Goal: Check status: Check status

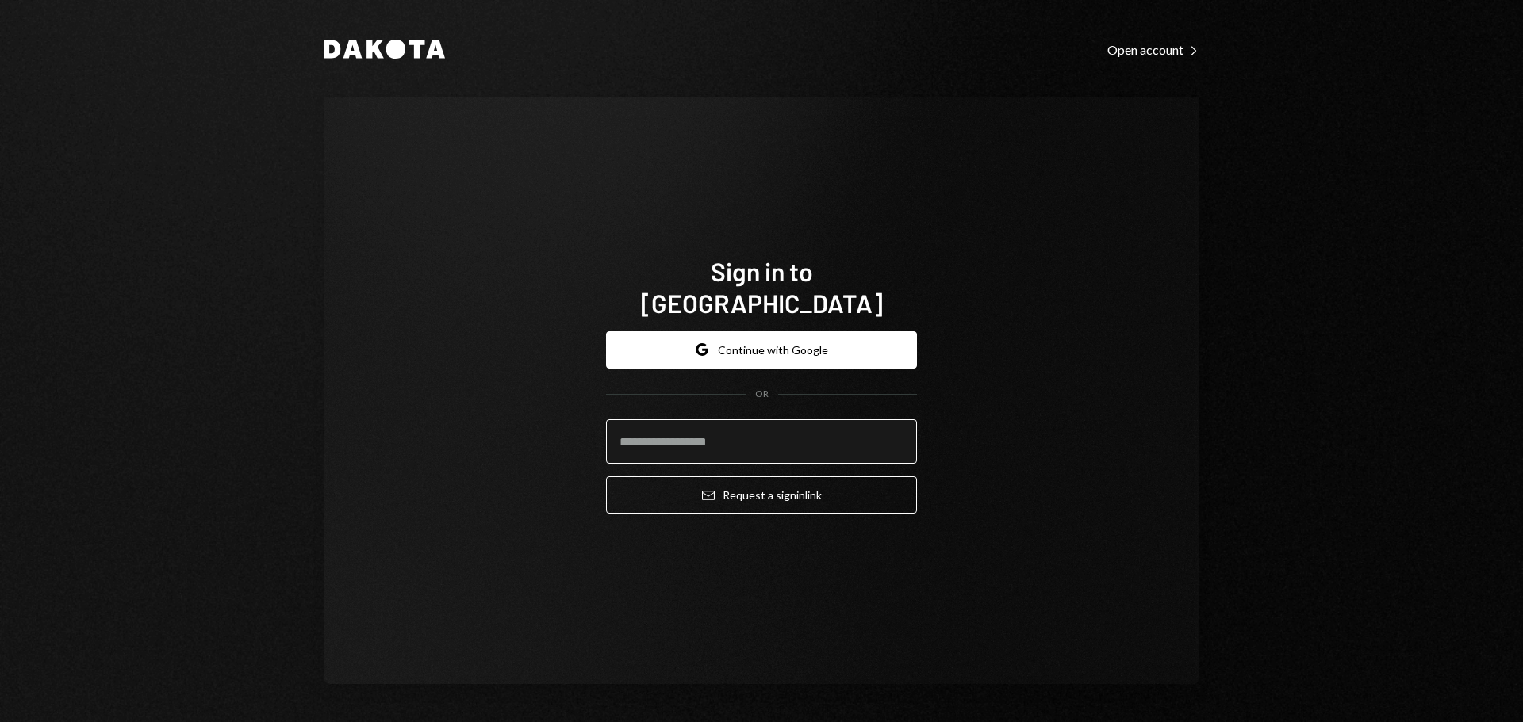
click at [674, 431] on input "email" at bounding box center [761, 441] width 311 height 44
type input "**********"
click at [606, 477] on button "Email Request a sign in link" at bounding box center [761, 495] width 311 height 37
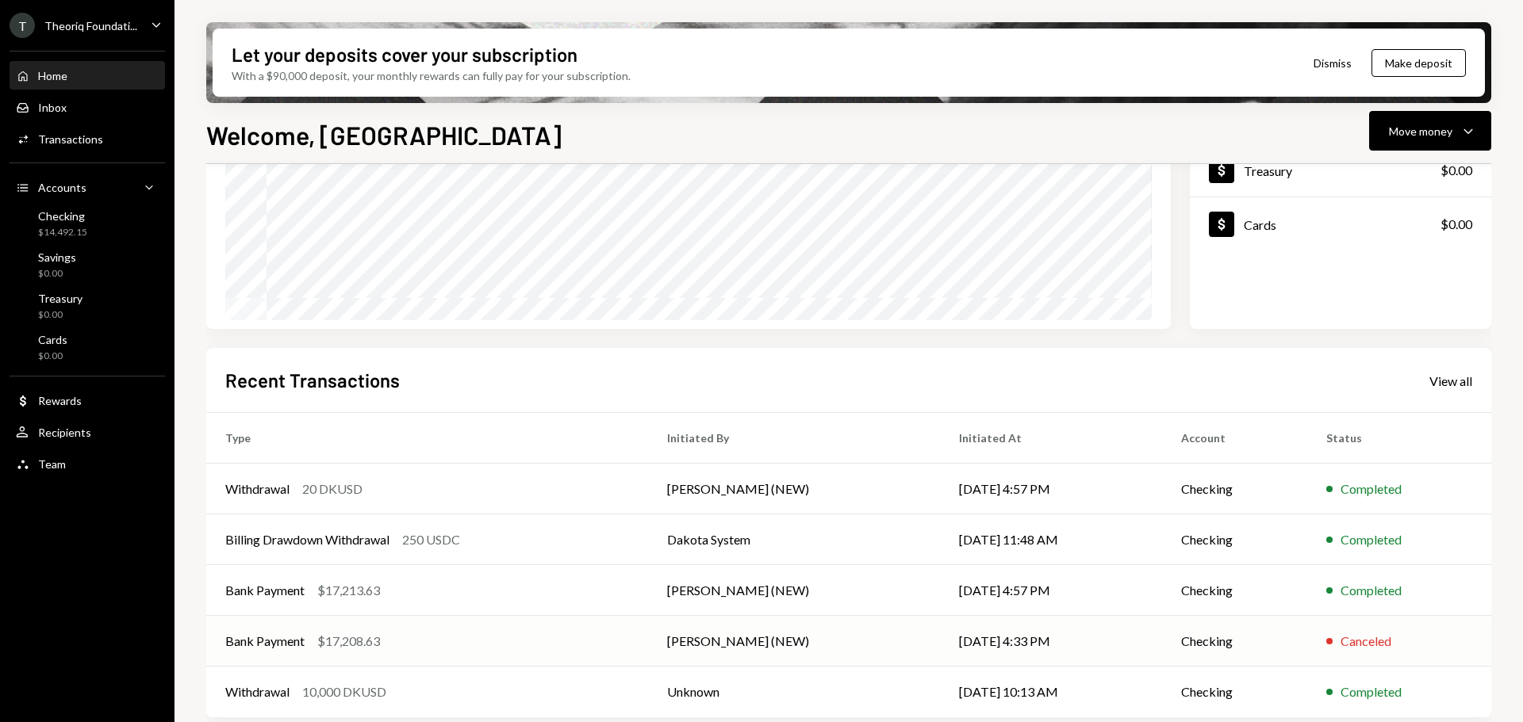
scroll to position [234, 0]
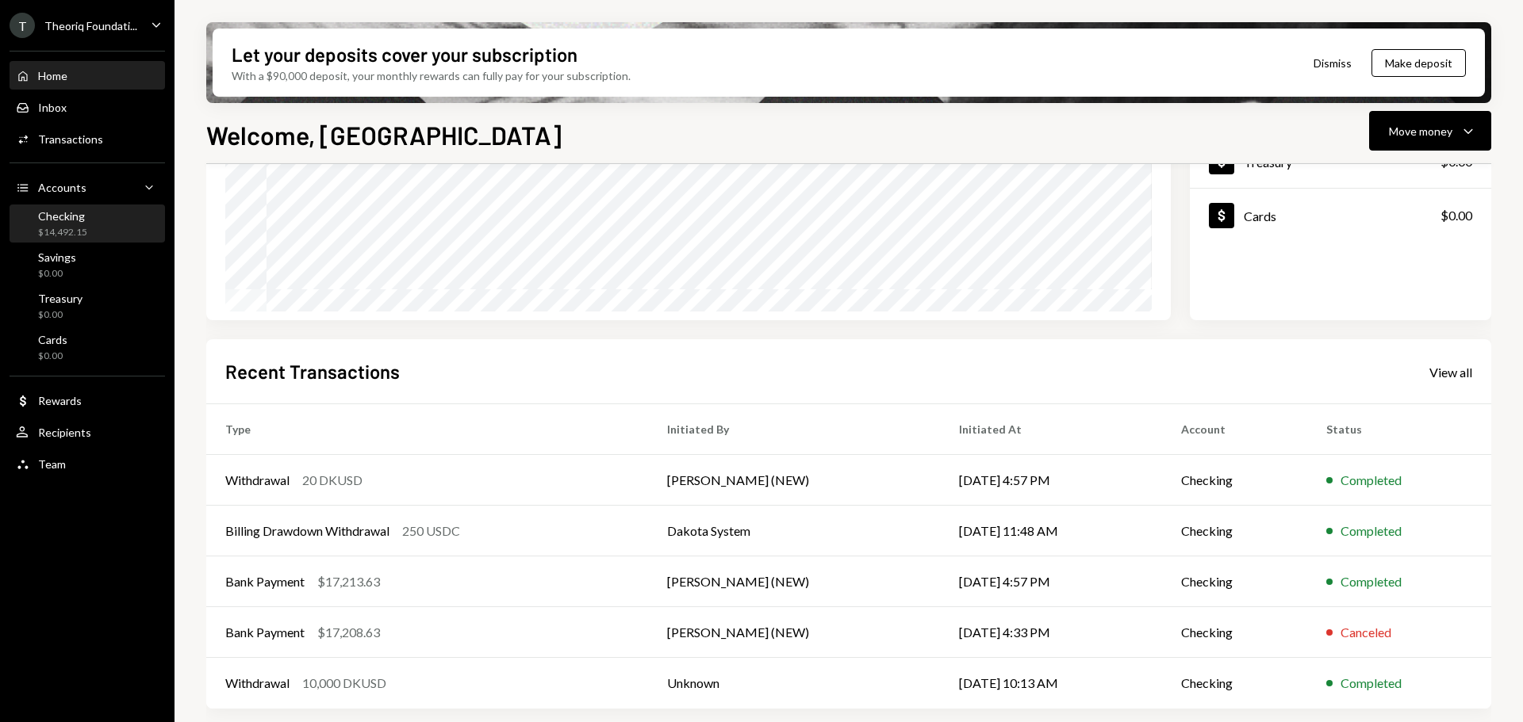
click at [85, 227] on div "$14,492.15" at bounding box center [62, 232] width 49 height 13
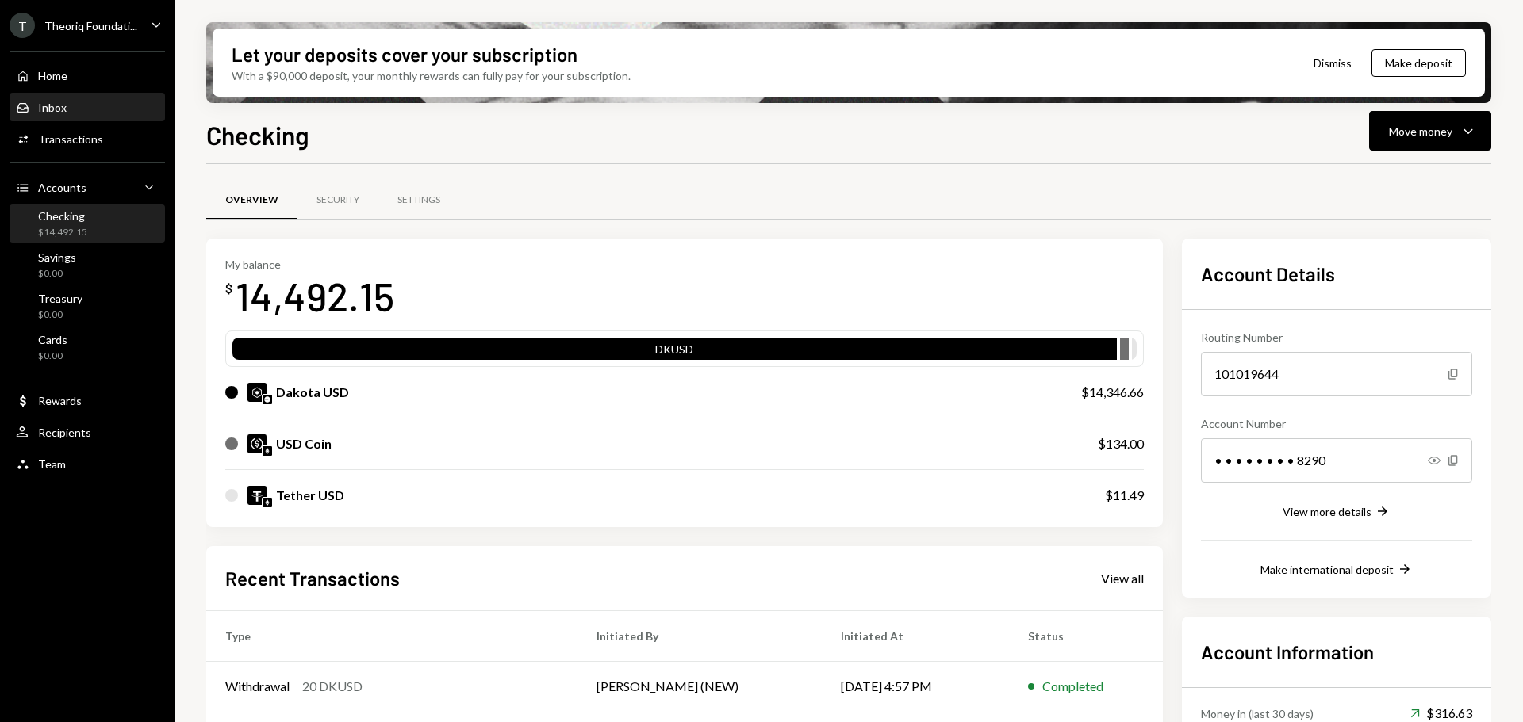
click at [98, 115] on div "Inbox Inbox" at bounding box center [87, 107] width 143 height 27
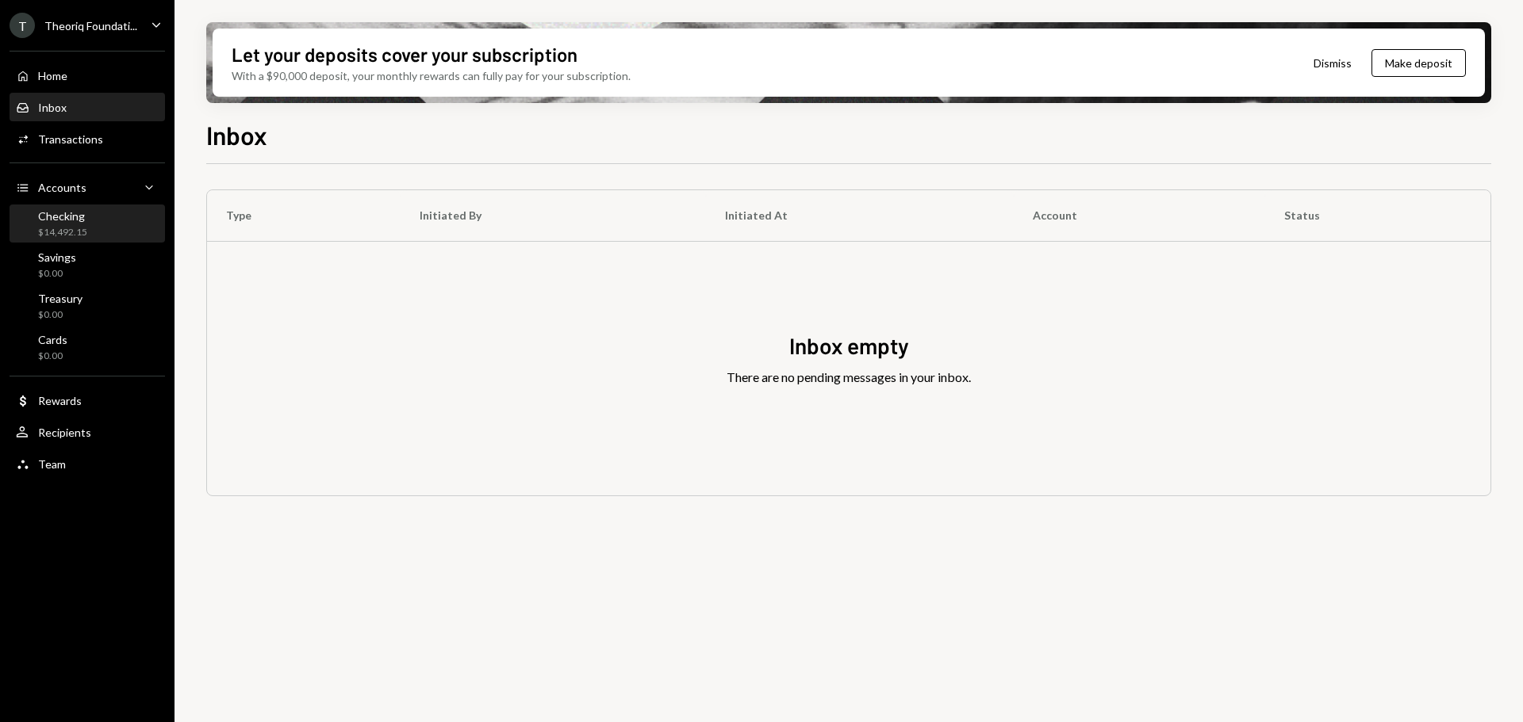
click at [92, 241] on div "Checking $14,492.15" at bounding box center [87, 224] width 143 height 36
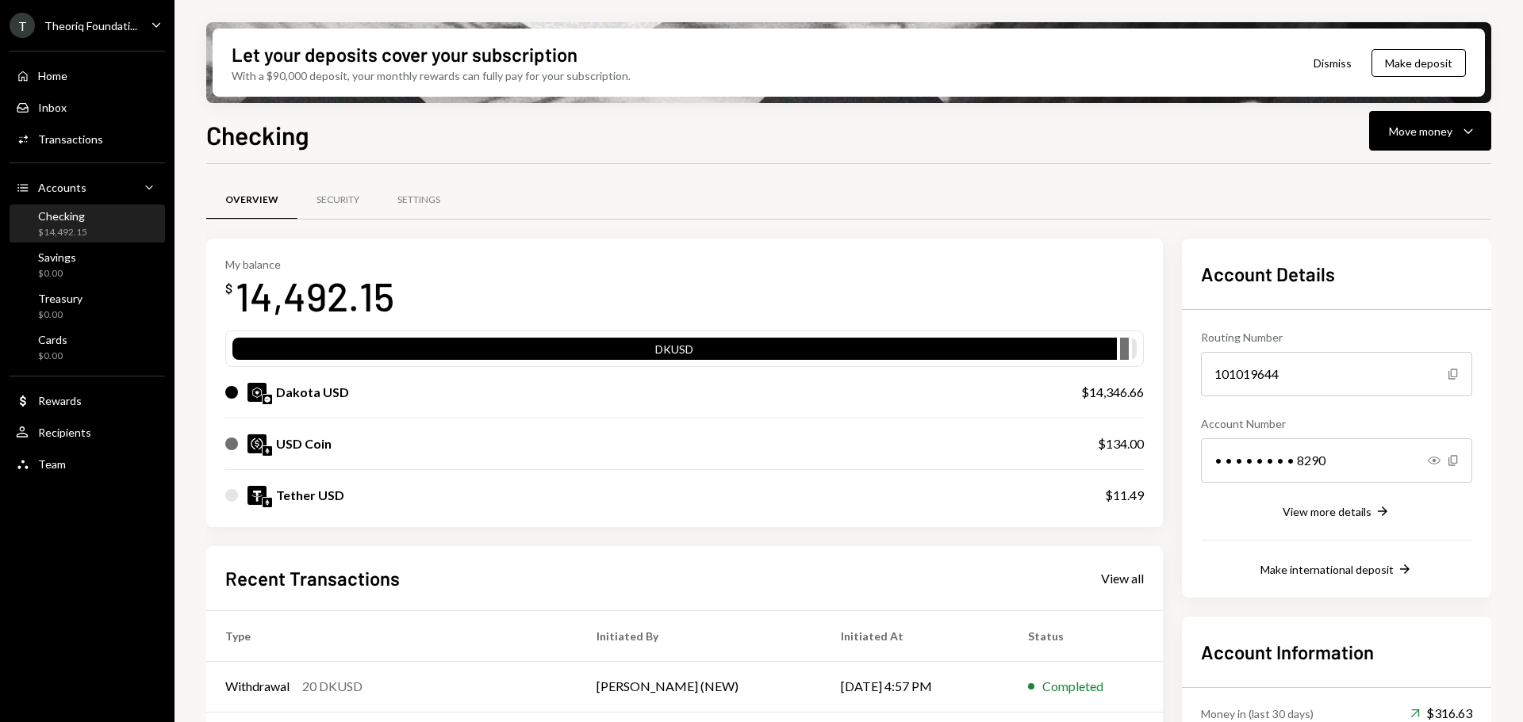
click at [121, 31] on div "Theoriq Foundati..." at bounding box center [90, 25] width 93 height 13
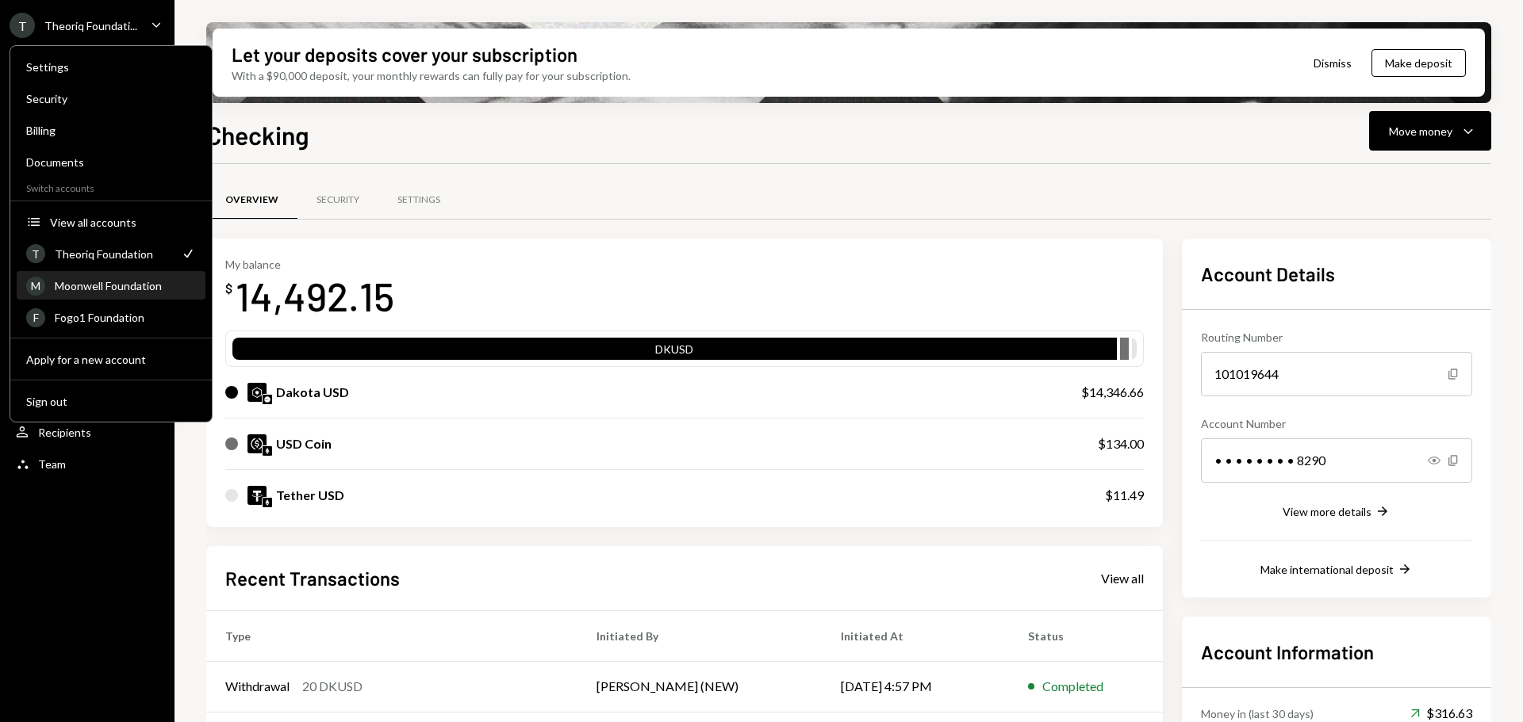
click at [94, 279] on div "Moonwell Foundation" at bounding box center [125, 285] width 141 height 13
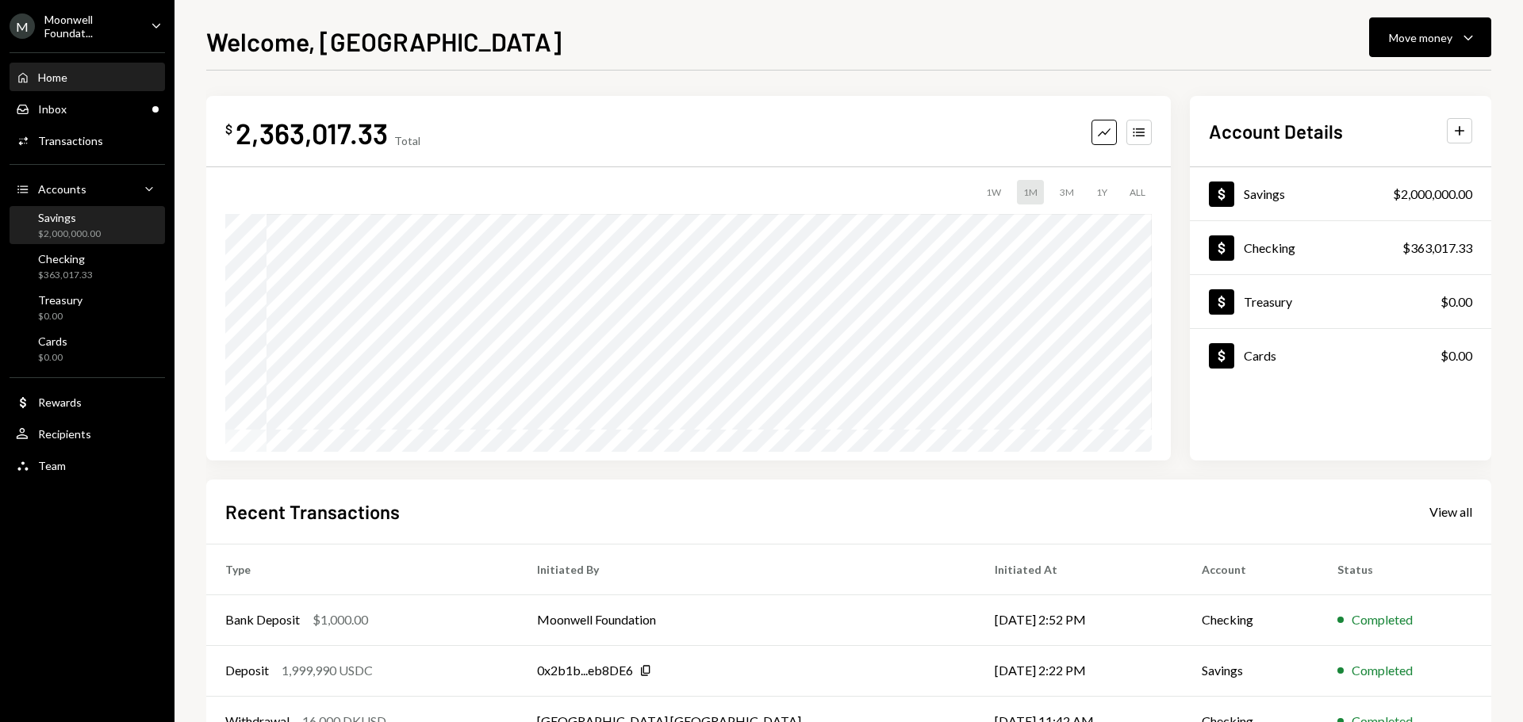
click at [100, 236] on div "Savings $2,000,000.00" at bounding box center [87, 226] width 143 height 30
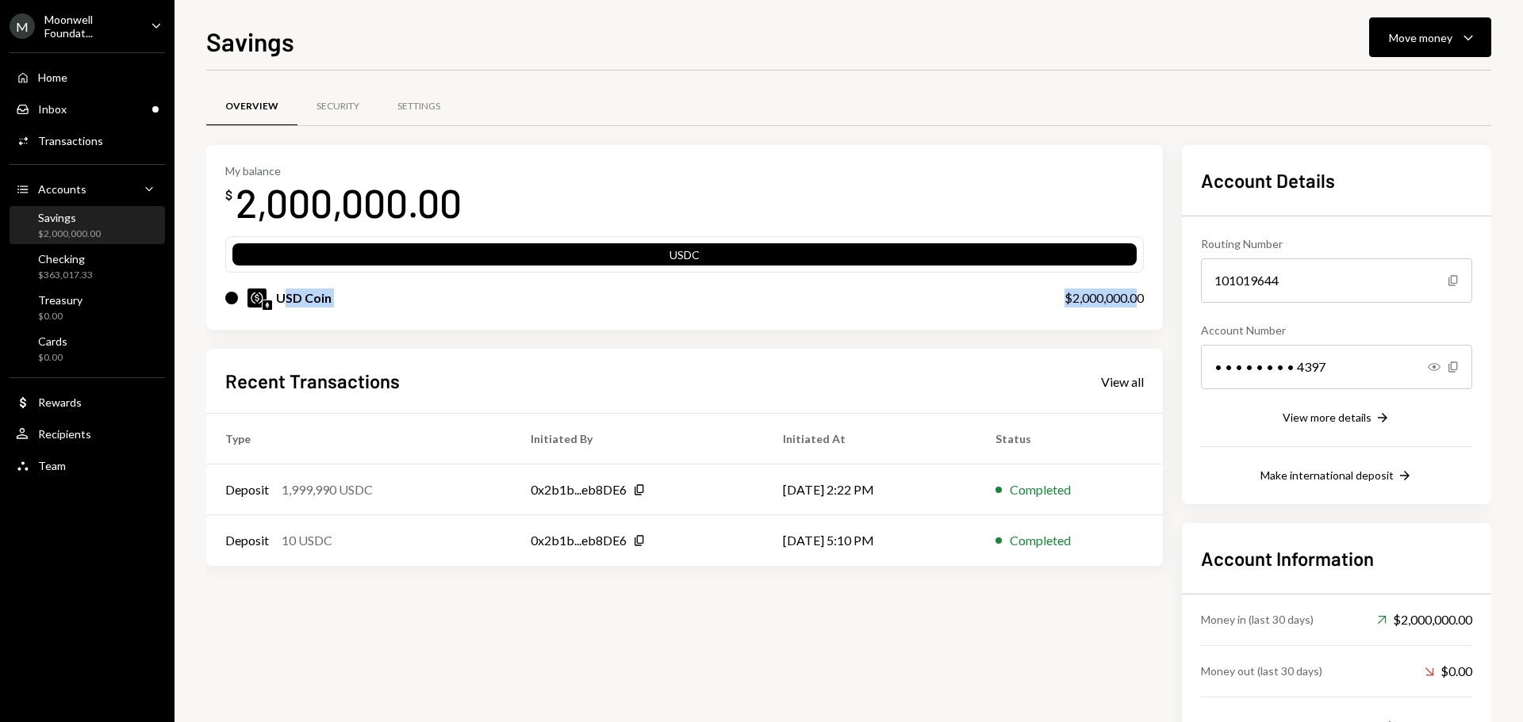
drag, startPoint x: 285, startPoint y: 301, endPoint x: 1139, endPoint y: 300, distance: 853.3
click at [1139, 300] on div "USD Coin $2,000,000.00" at bounding box center [684, 298] width 918 height 51
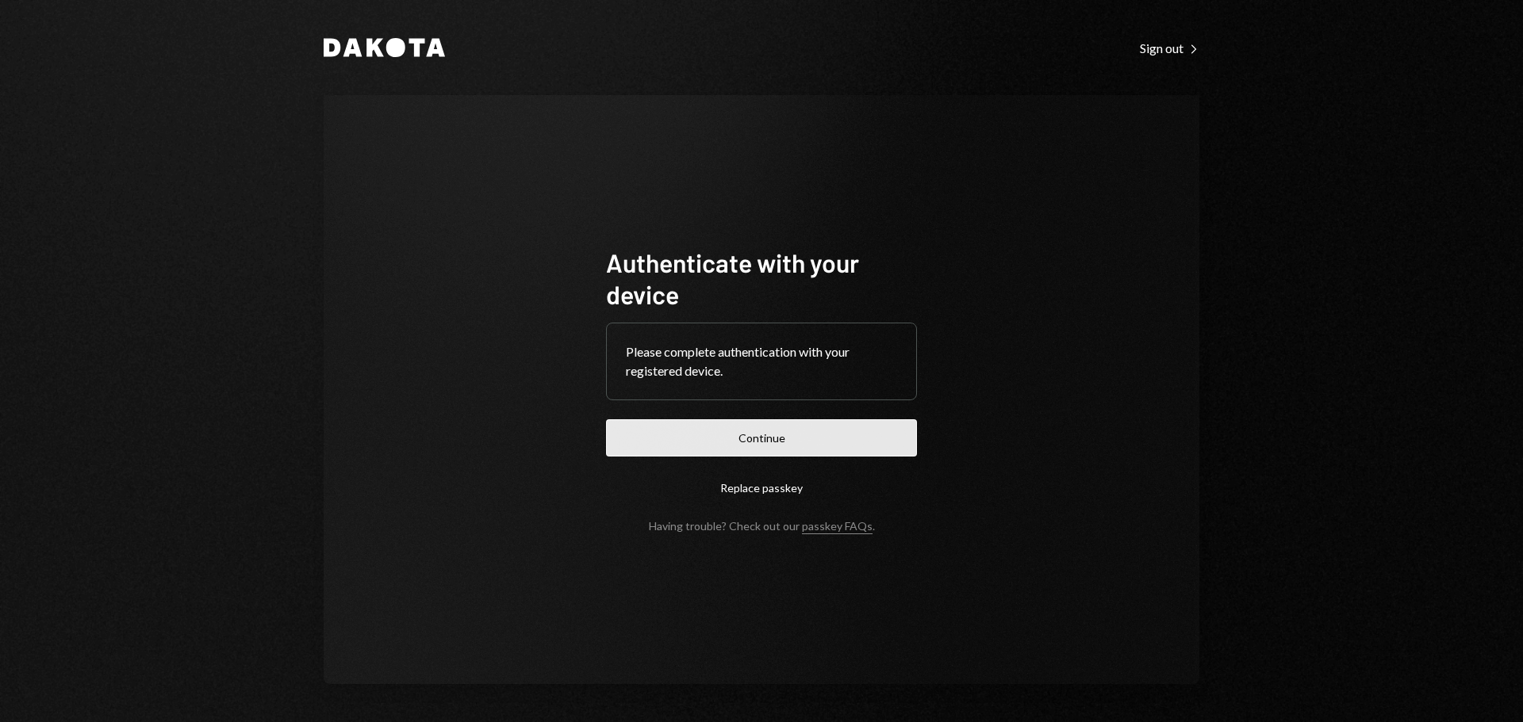
click at [848, 452] on button "Continue" at bounding box center [761, 437] width 311 height 37
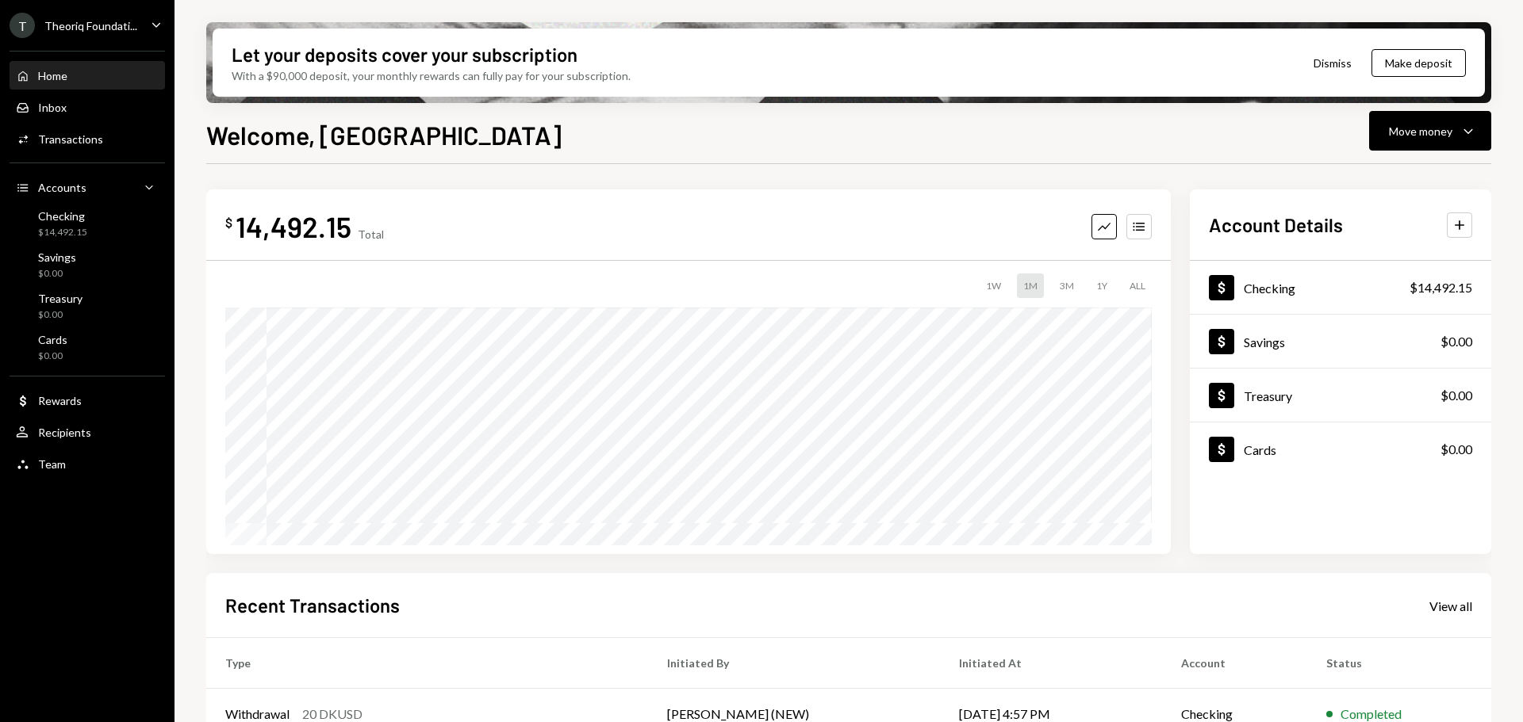
click at [115, 21] on div "Theoriq Foundati..." at bounding box center [90, 25] width 93 height 13
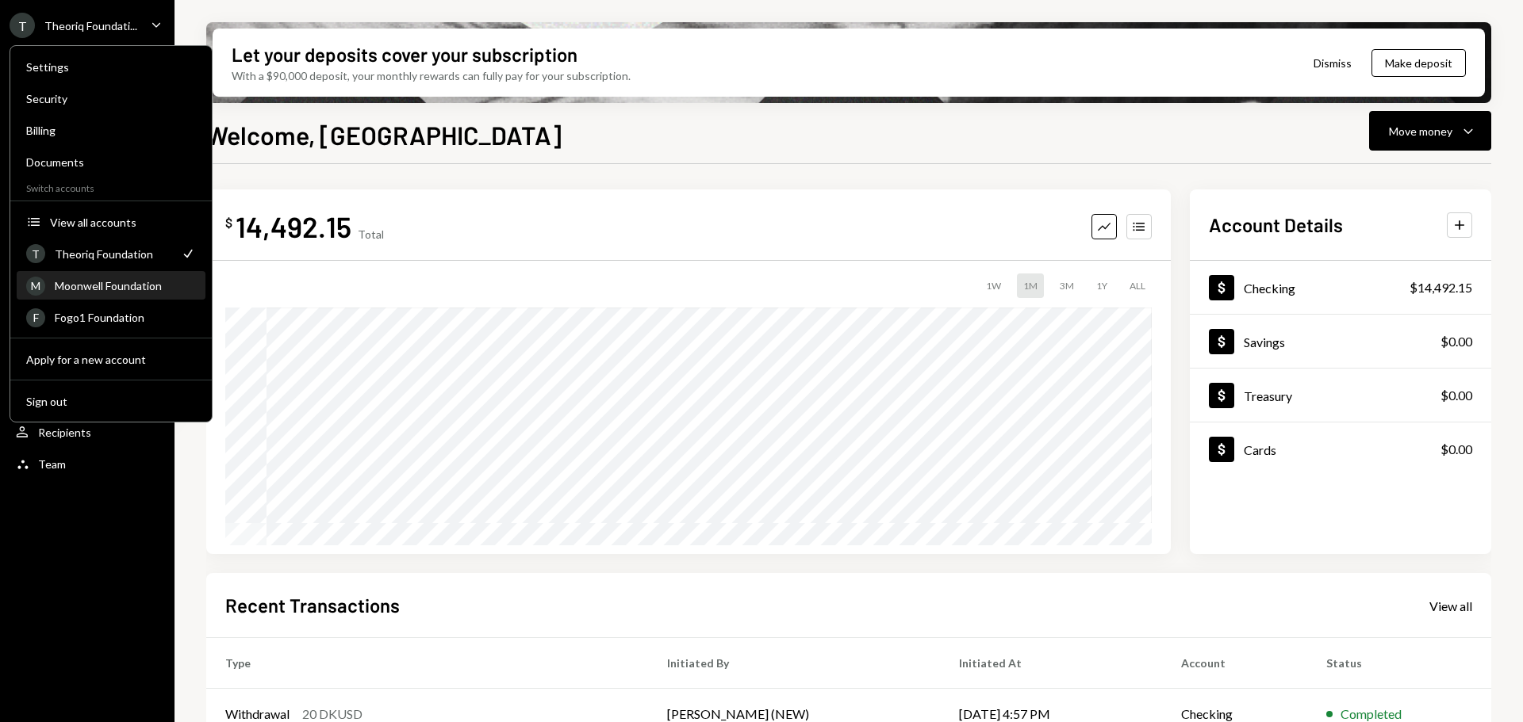
click at [114, 286] on div "Moonwell Foundation" at bounding box center [125, 285] width 141 height 13
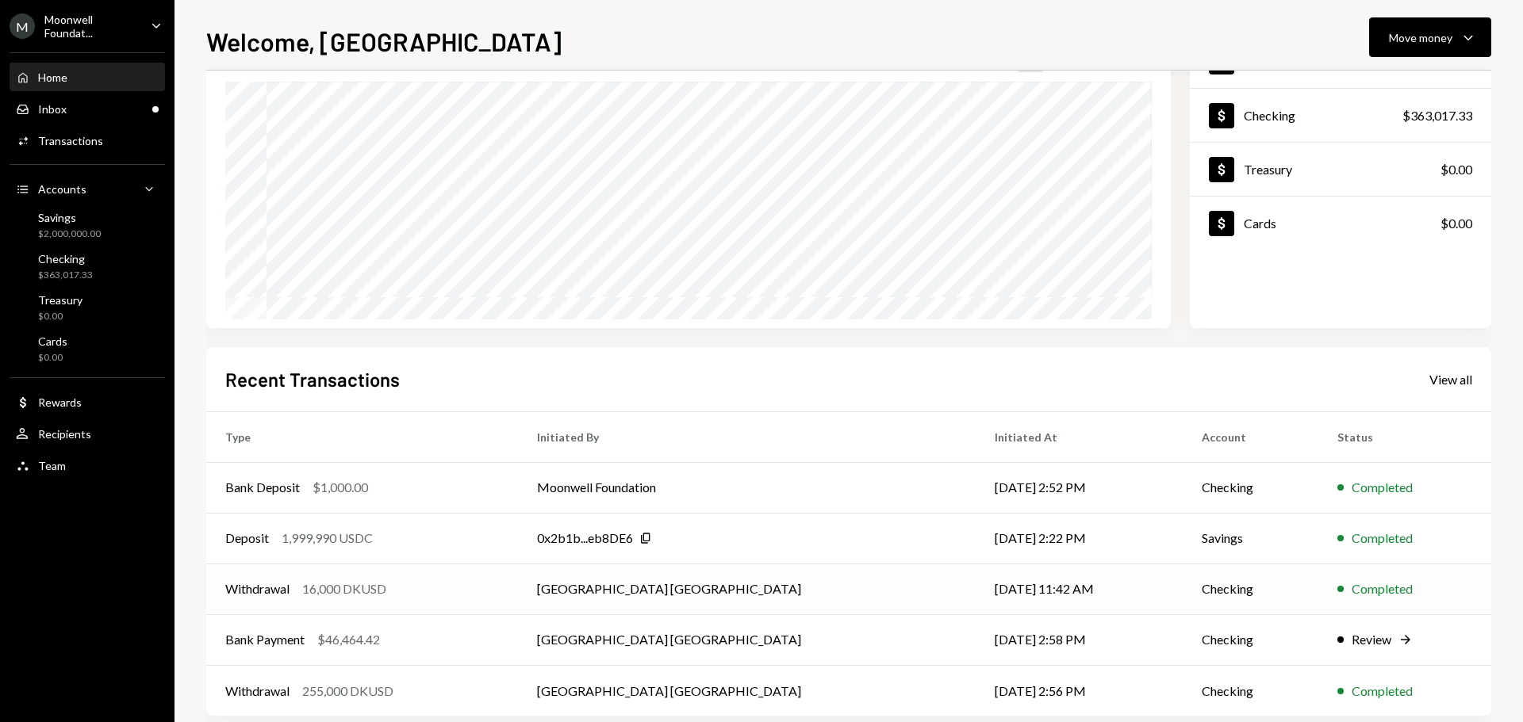
scroll to position [158, 0]
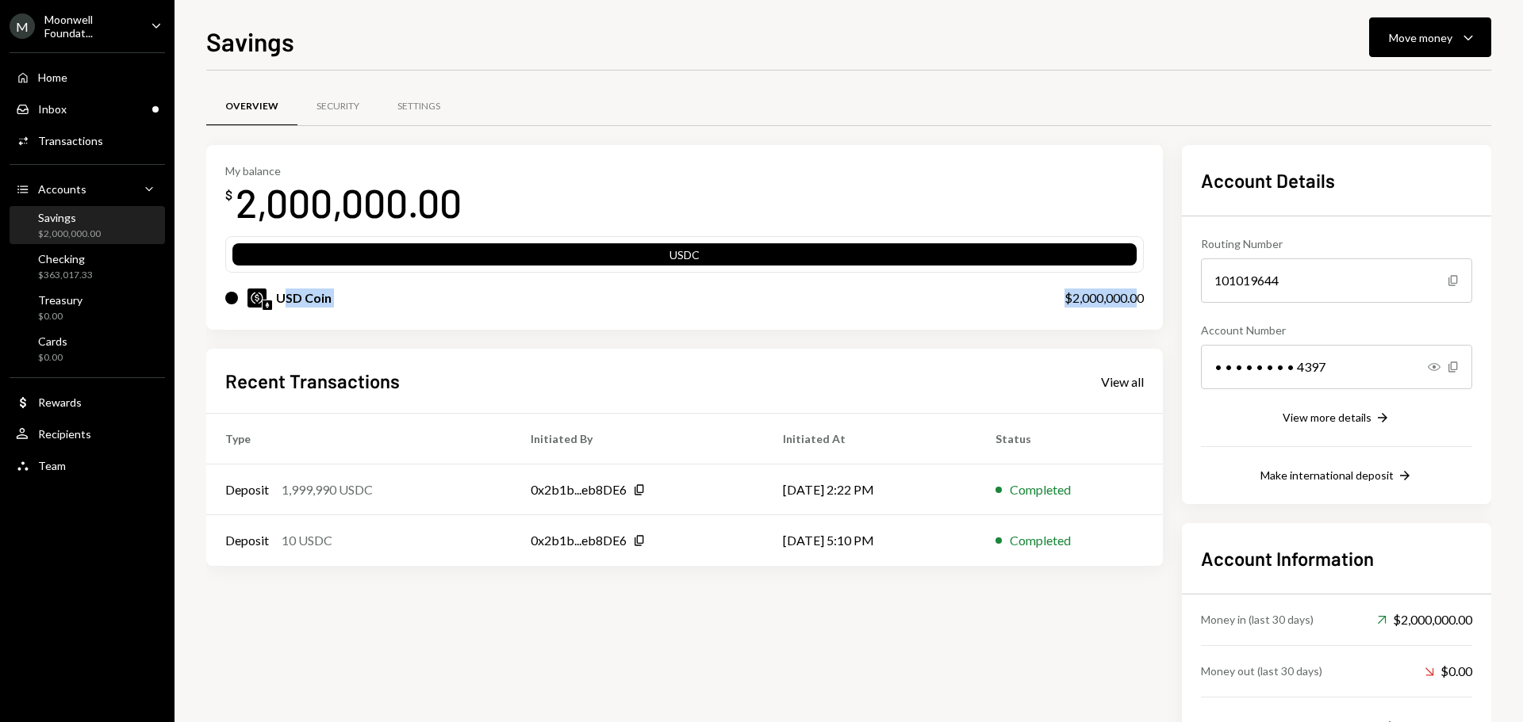
click at [327, 297] on div "USD Coin" at bounding box center [304, 298] width 56 height 19
click at [98, 277] on div "Checking $363,017.33" at bounding box center [87, 267] width 143 height 30
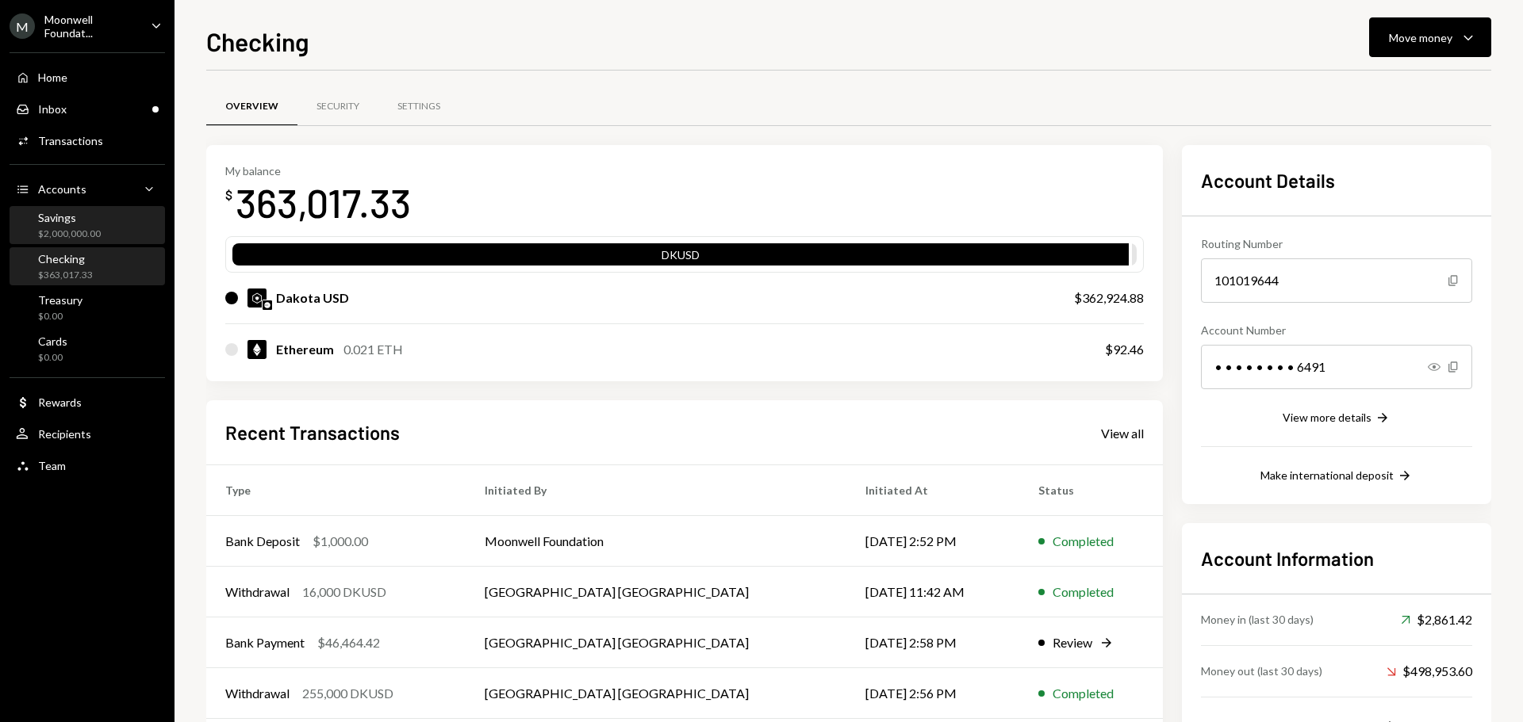
click at [75, 234] on div "$2,000,000.00" at bounding box center [69, 234] width 63 height 13
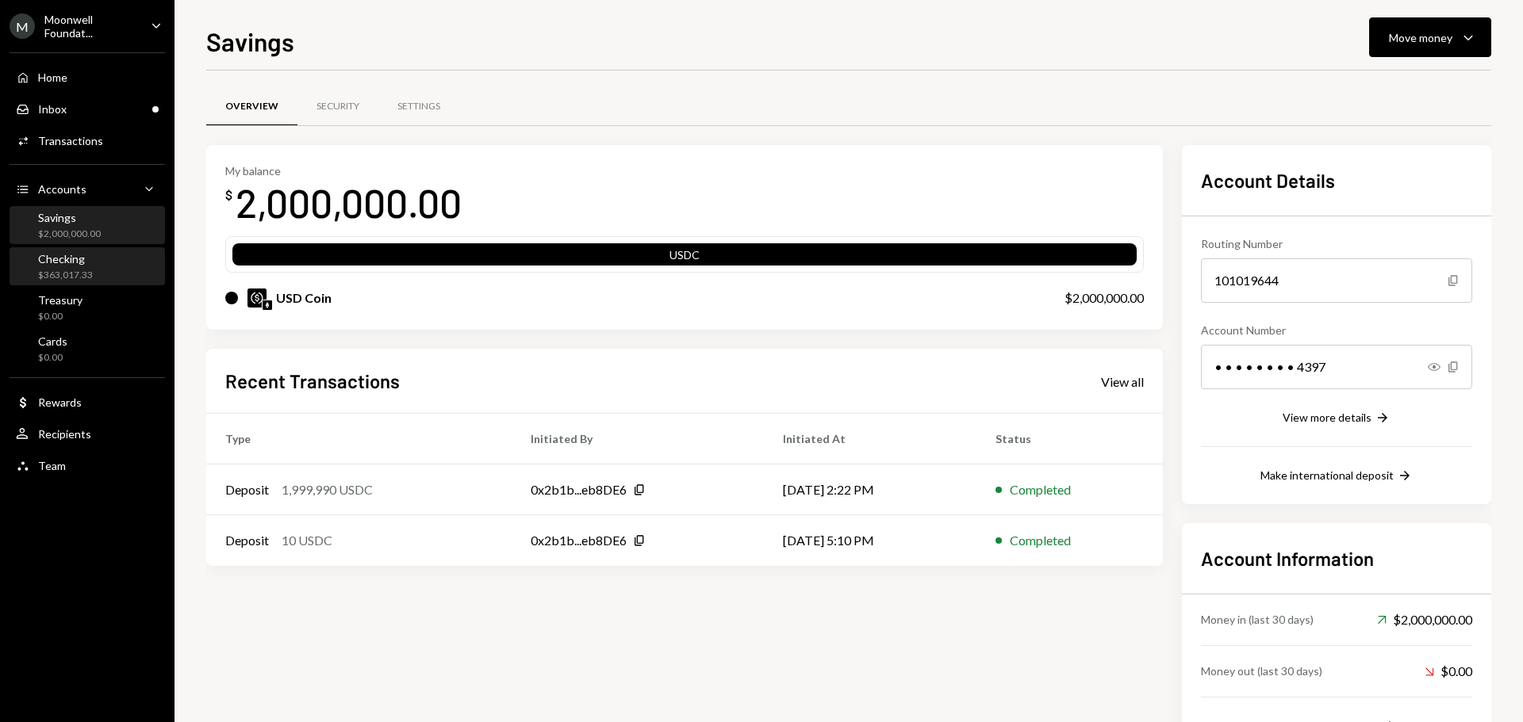
click at [83, 271] on div "$363,017.33" at bounding box center [65, 275] width 55 height 13
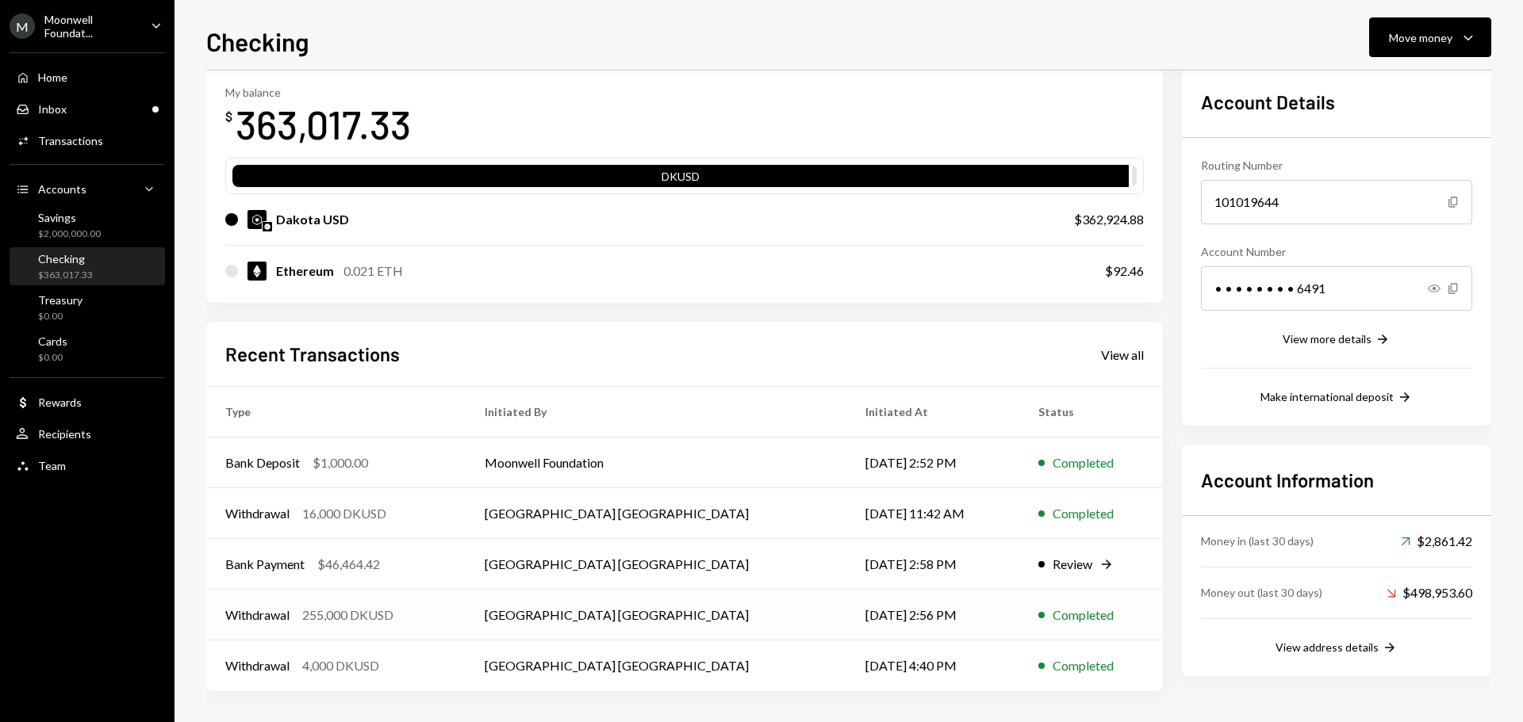
scroll to position [79, 0]
click at [364, 472] on td "Bank Deposit $1,000.00" at bounding box center [335, 462] width 259 height 51
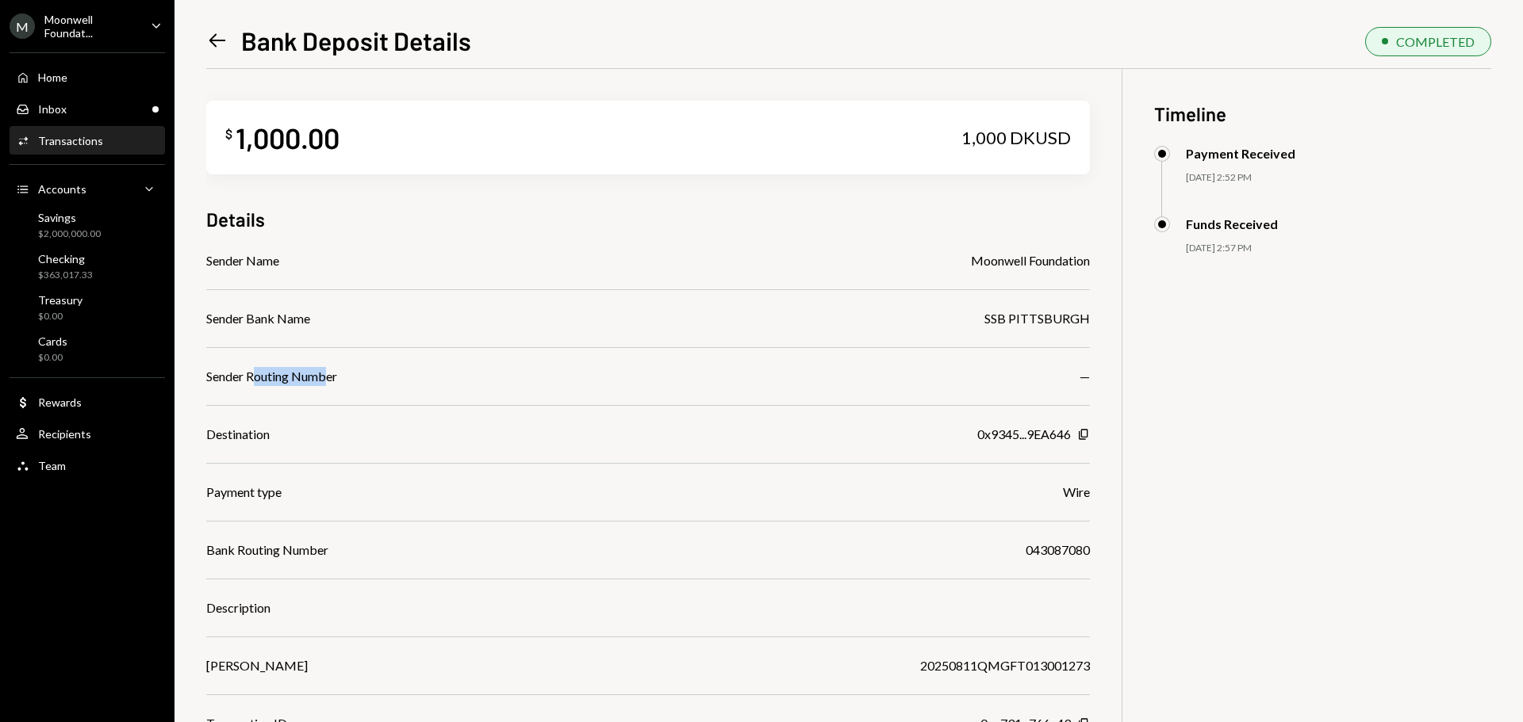
drag, startPoint x: 253, startPoint y: 377, endPoint x: 330, endPoint y: 381, distance: 77.1
click at [330, 381] on div "Sender Routing Number" at bounding box center [271, 376] width 131 height 19
drag, startPoint x: 221, startPoint y: 442, endPoint x: 223, endPoint y: 457, distance: 15.1
click at [221, 442] on div "Destination" at bounding box center [237, 434] width 63 height 19
click at [223, 482] on div "Sender Name Moonwell Foundation Sender Bank Name SSB PITTSBURGH Sender Routing …" at bounding box center [647, 492] width 883 height 482
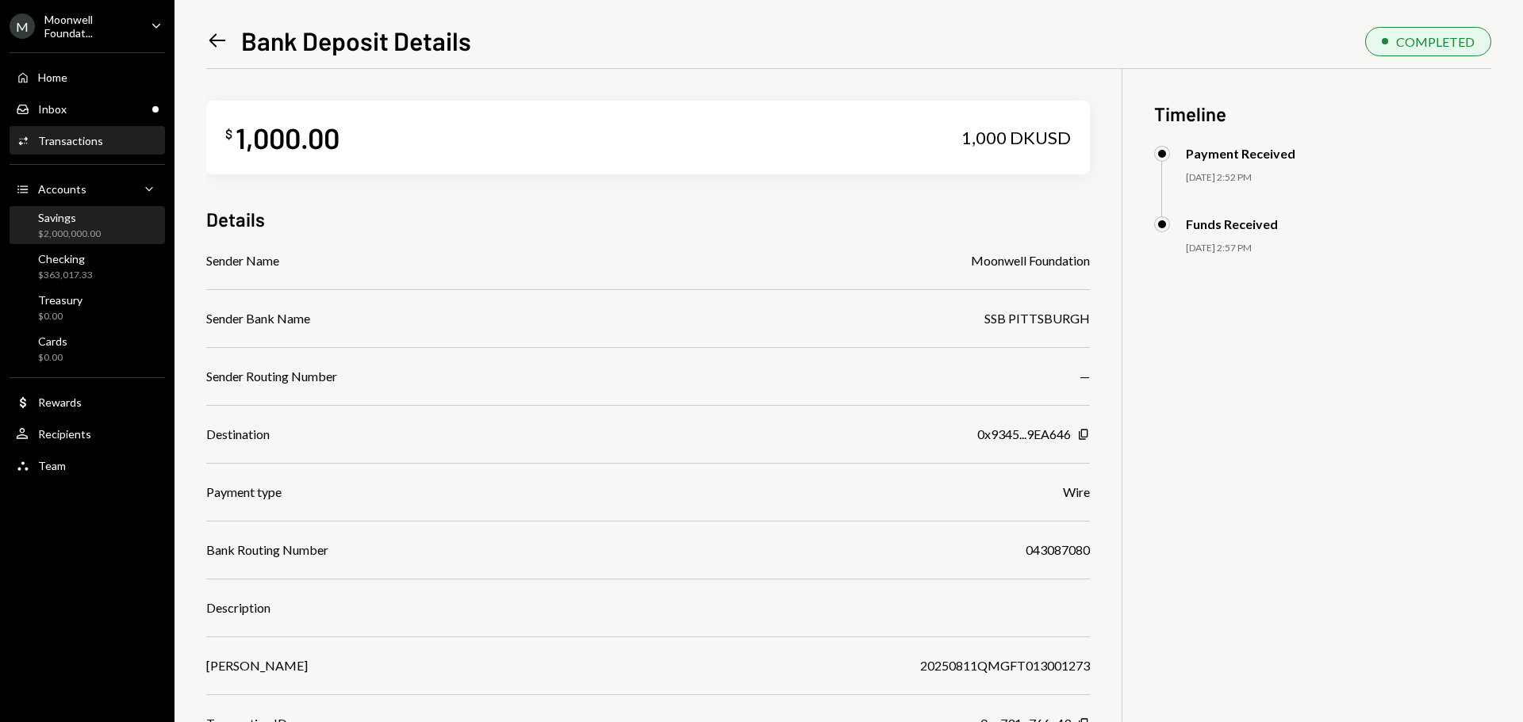
click at [100, 238] on div "Savings $2,000,000.00" at bounding box center [87, 226] width 143 height 30
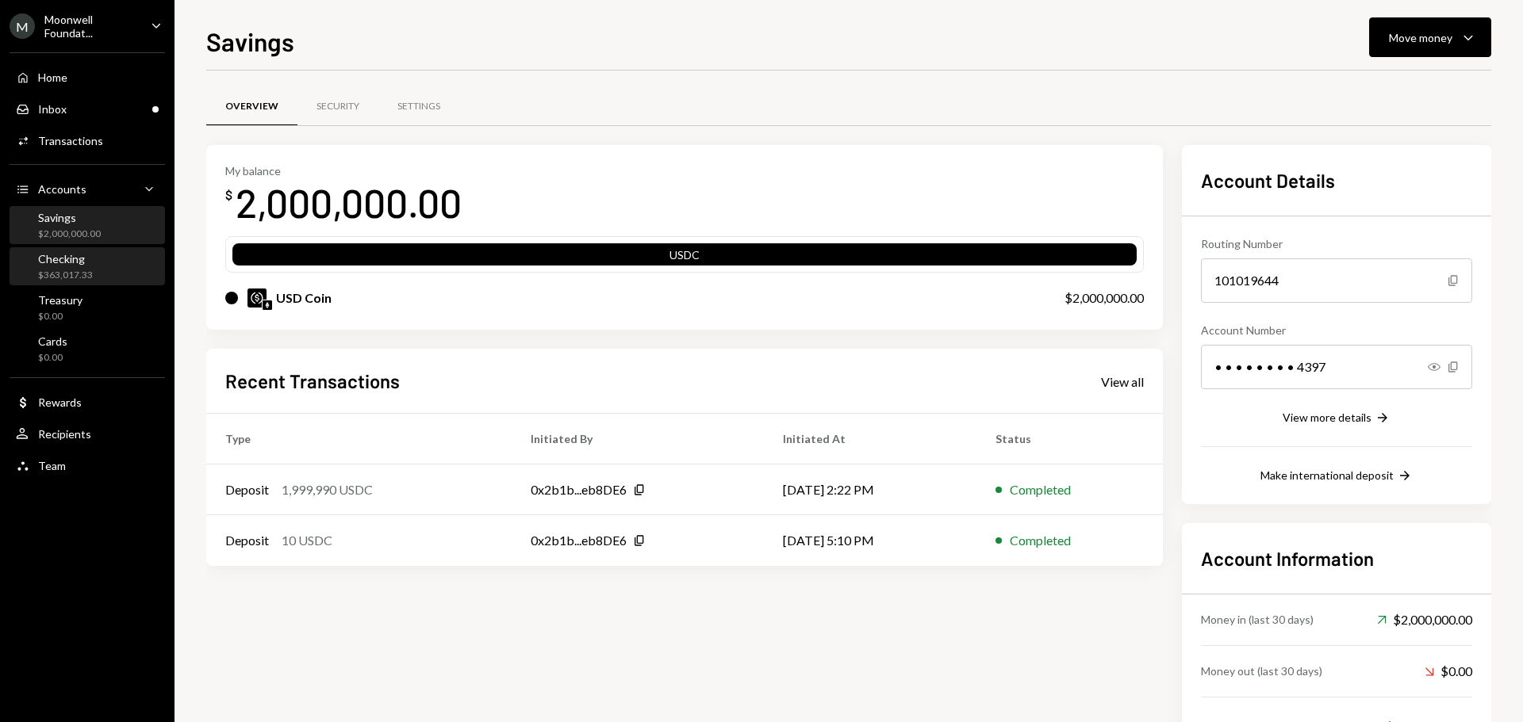
click at [96, 267] on div "Checking $363,017.33" at bounding box center [87, 267] width 143 height 30
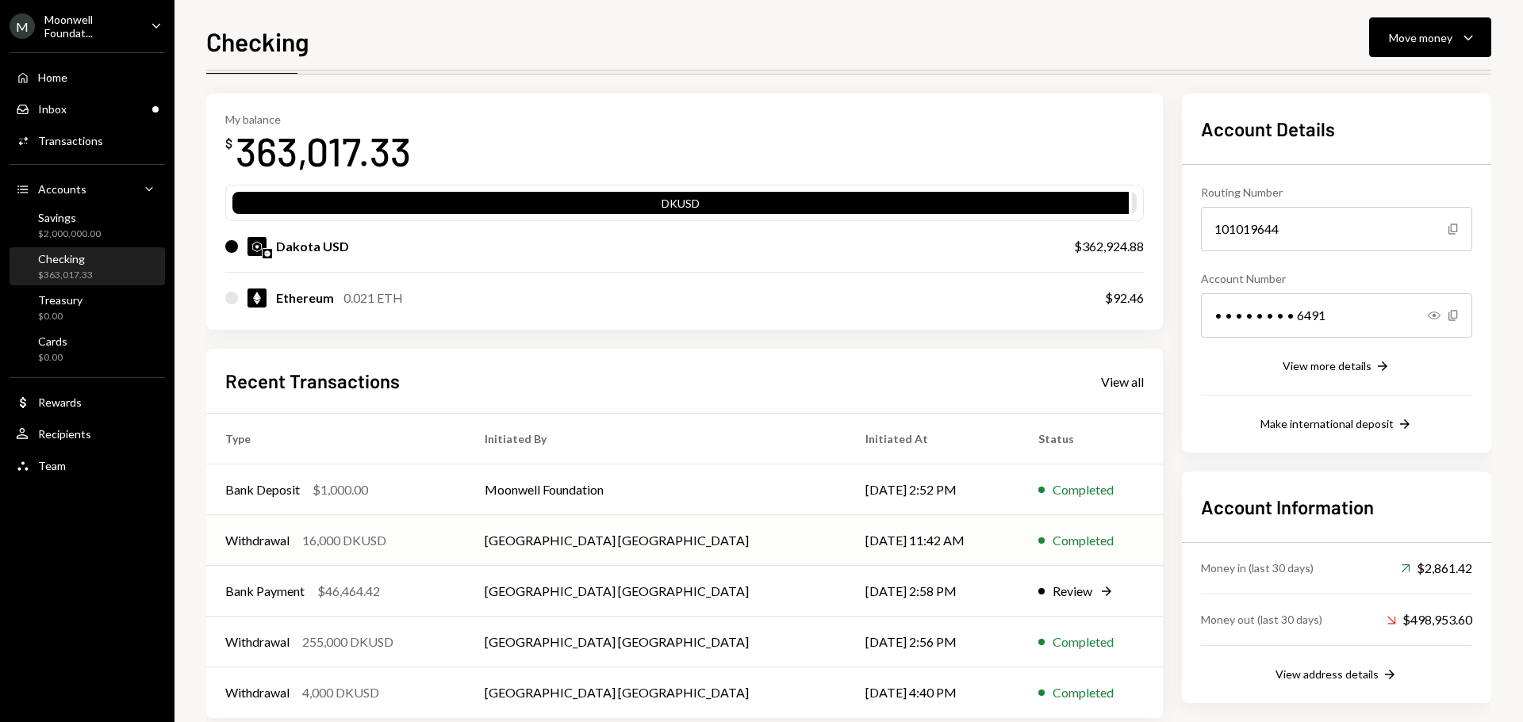
scroll to position [79, 0]
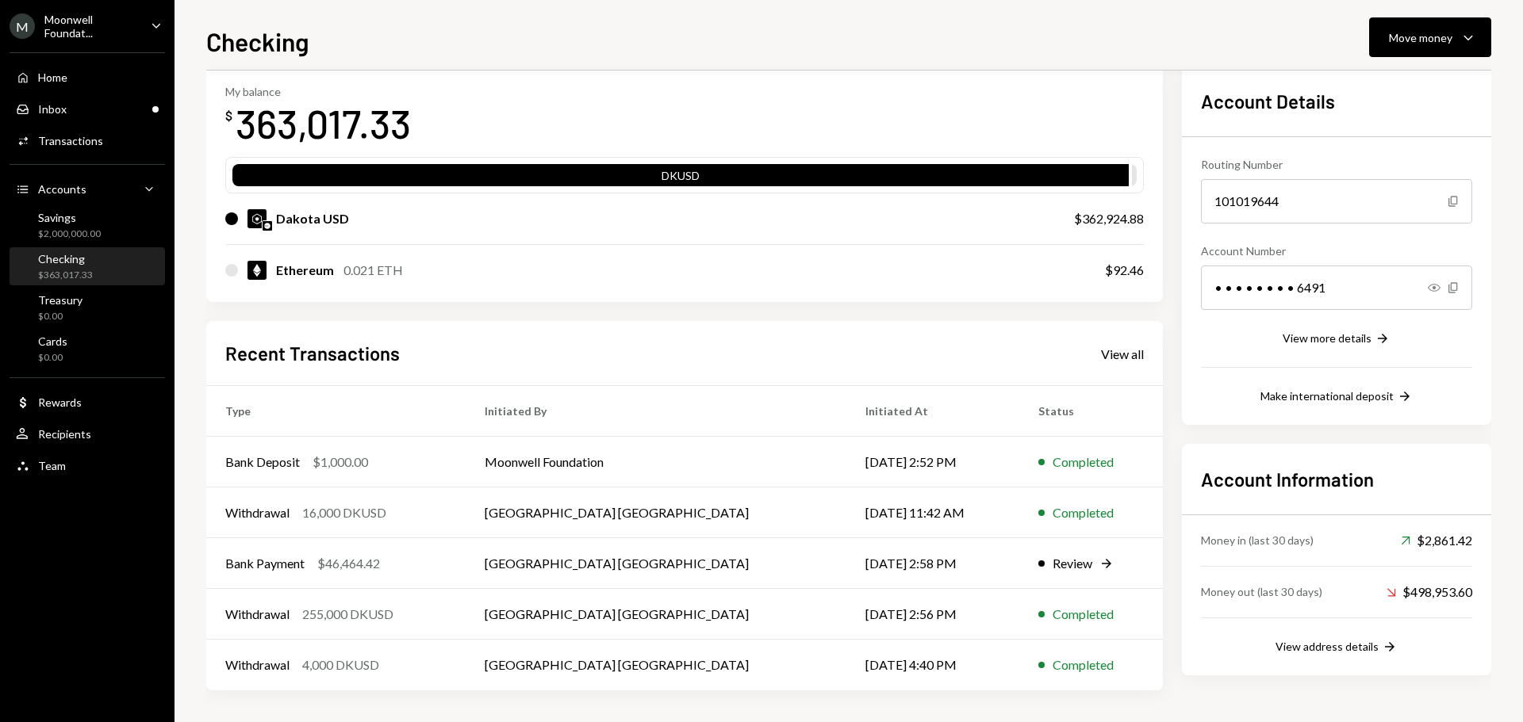
click at [59, 273] on div "$363,017.33" at bounding box center [65, 275] width 55 height 13
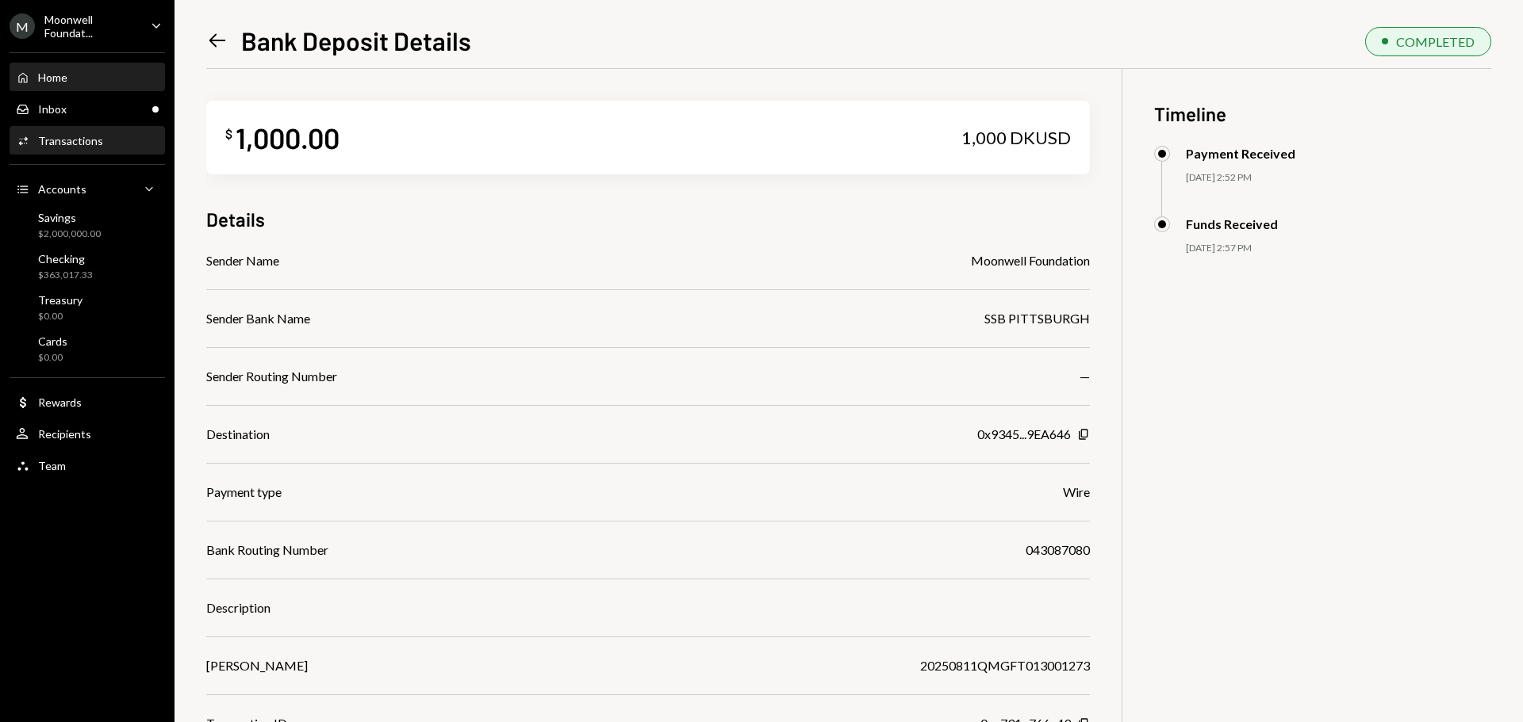
click at [77, 85] on div "Home Home" at bounding box center [87, 77] width 143 height 27
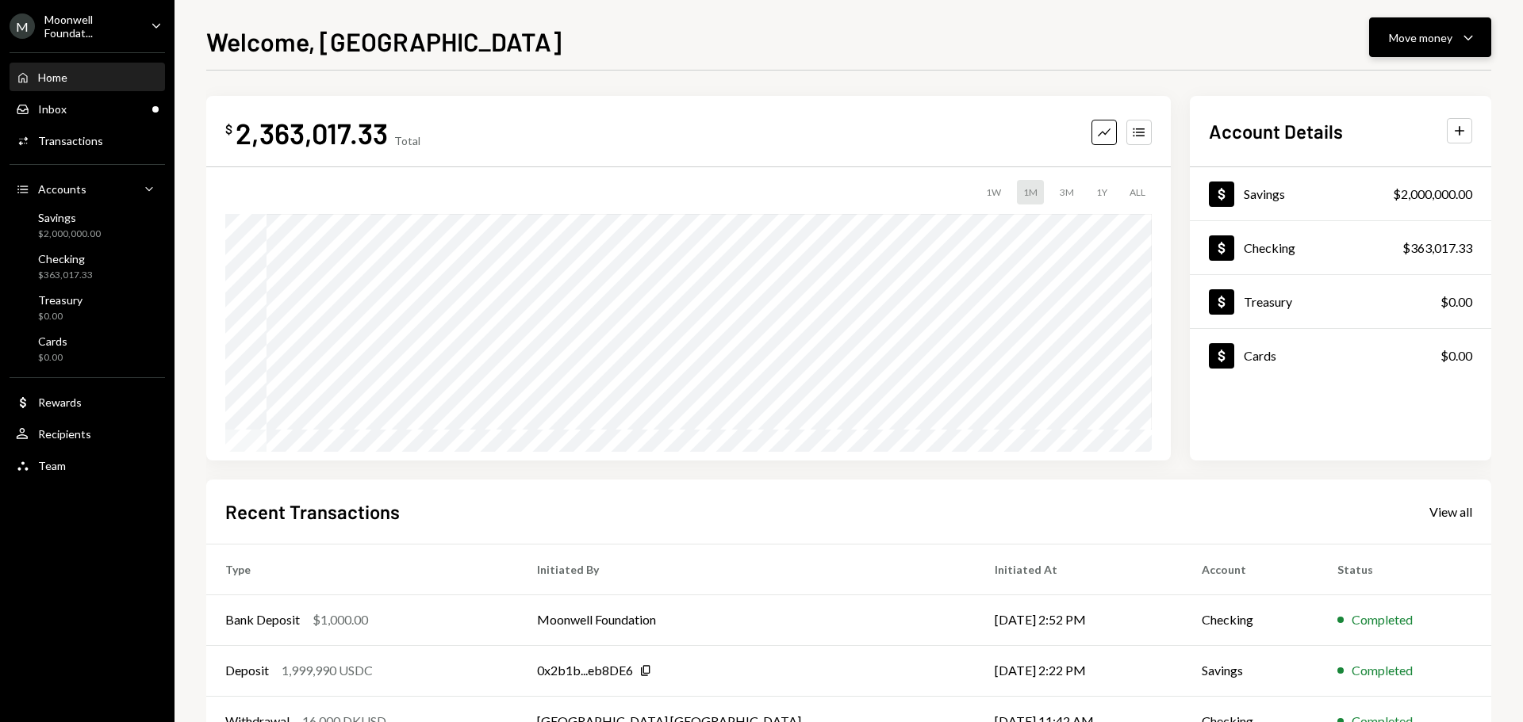
click at [1406, 37] on div "Move money" at bounding box center [1420, 37] width 63 height 17
click at [1391, 149] on div "Deposit" at bounding box center [1417, 156] width 116 height 17
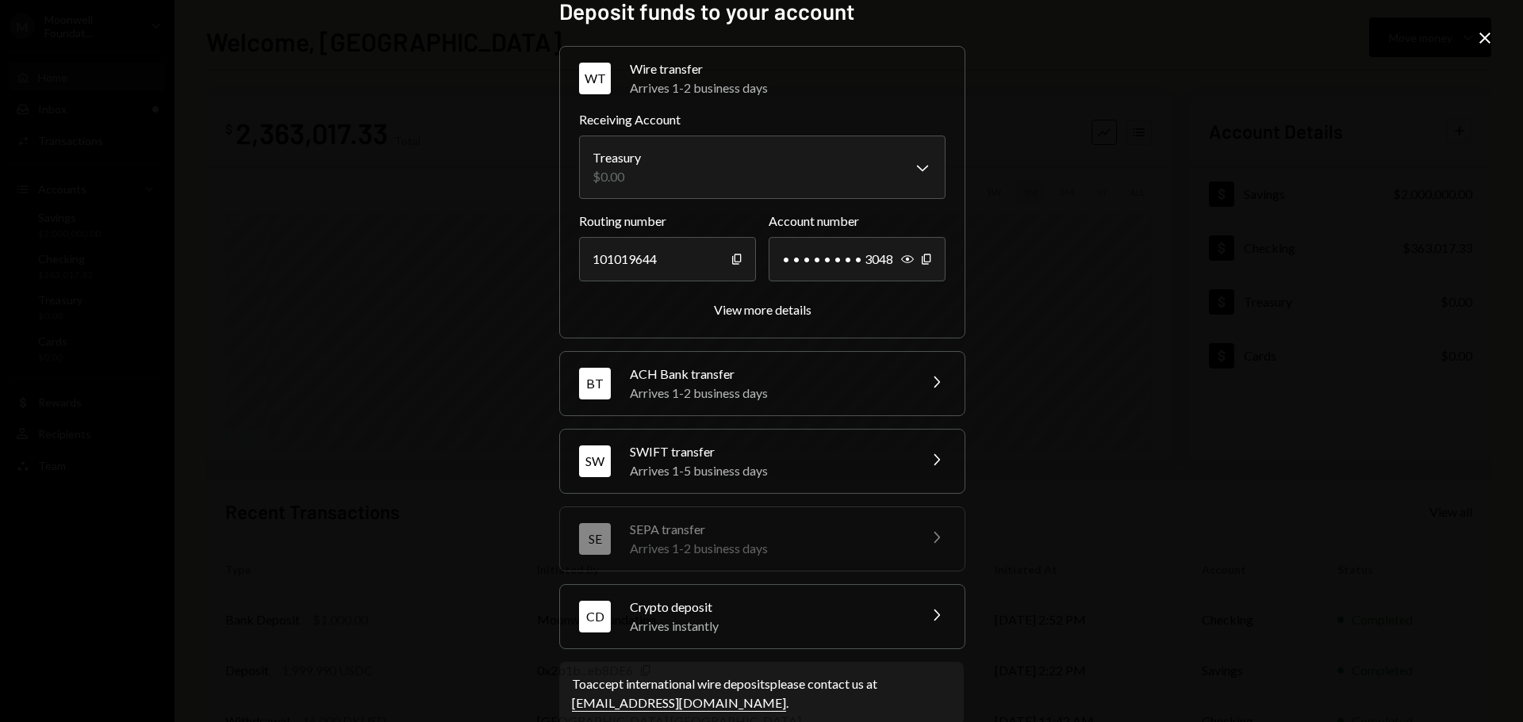
scroll to position [50, 0]
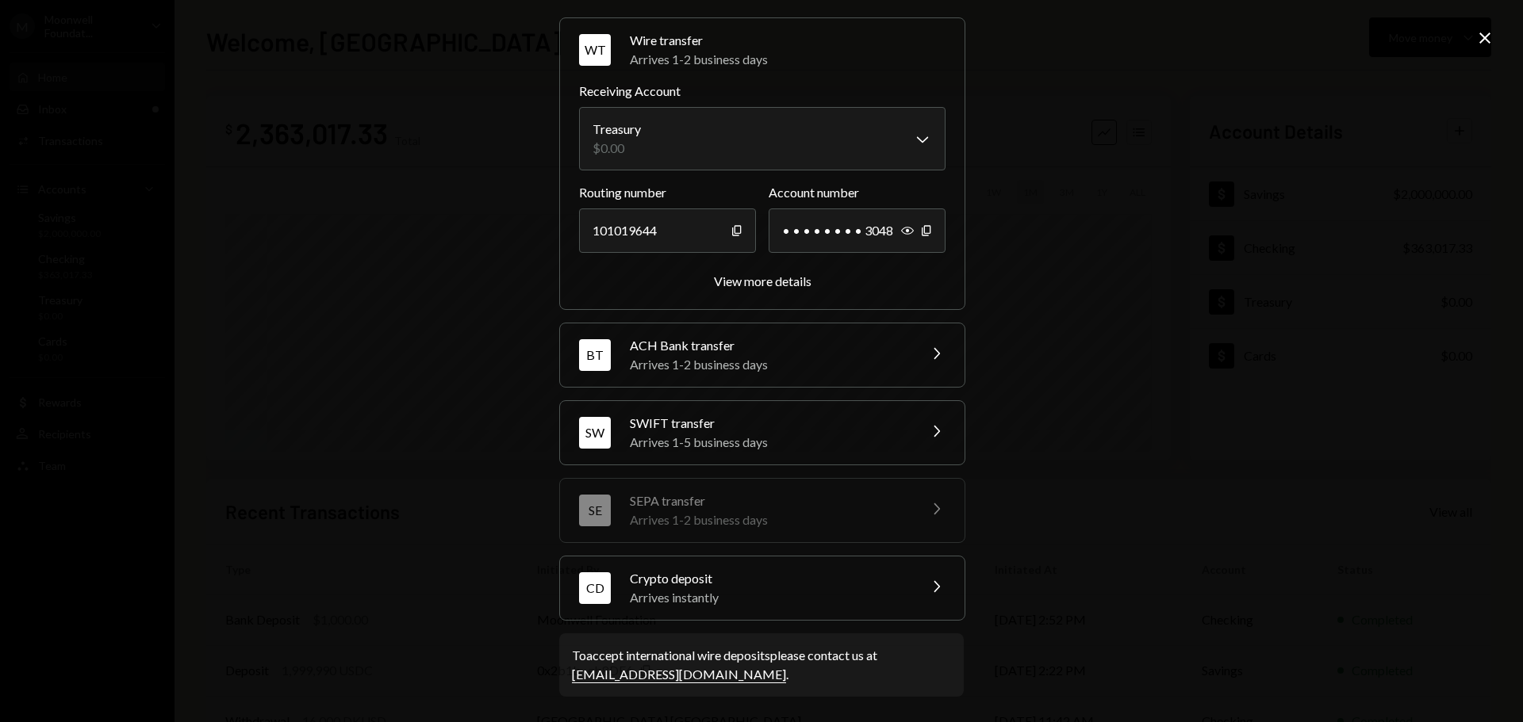
click at [1489, 28] on div "**********" at bounding box center [761, 361] width 1523 height 722
drag, startPoint x: 1484, startPoint y: 34, endPoint x: 1428, endPoint y: 52, distance: 58.4
click at [1484, 35] on icon "Close" at bounding box center [1484, 38] width 19 height 19
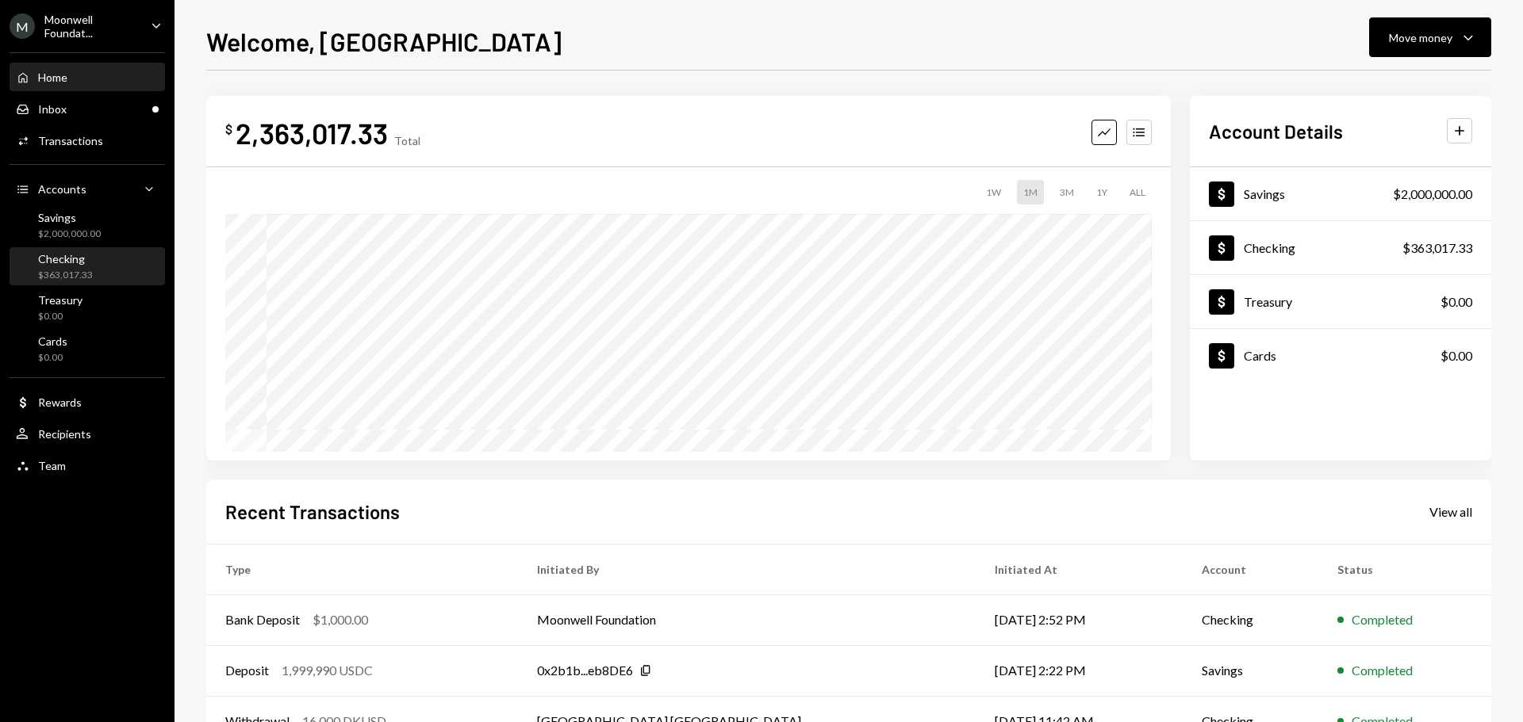
click at [76, 274] on div "$363,017.33" at bounding box center [65, 275] width 55 height 13
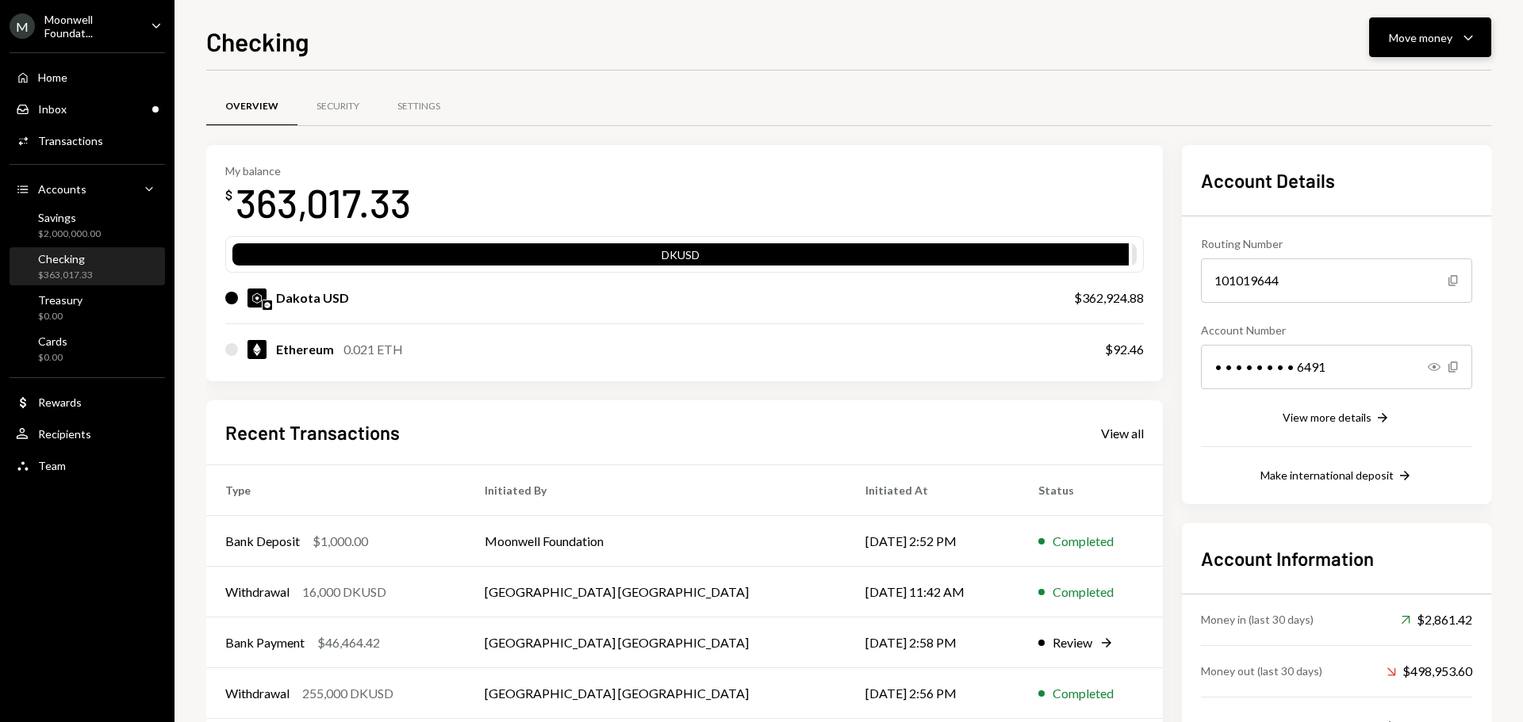
click at [1408, 35] on div "Move money" at bounding box center [1420, 37] width 63 height 17
click at [1392, 147] on div "Deposit Deposit" at bounding box center [1405, 157] width 159 height 36
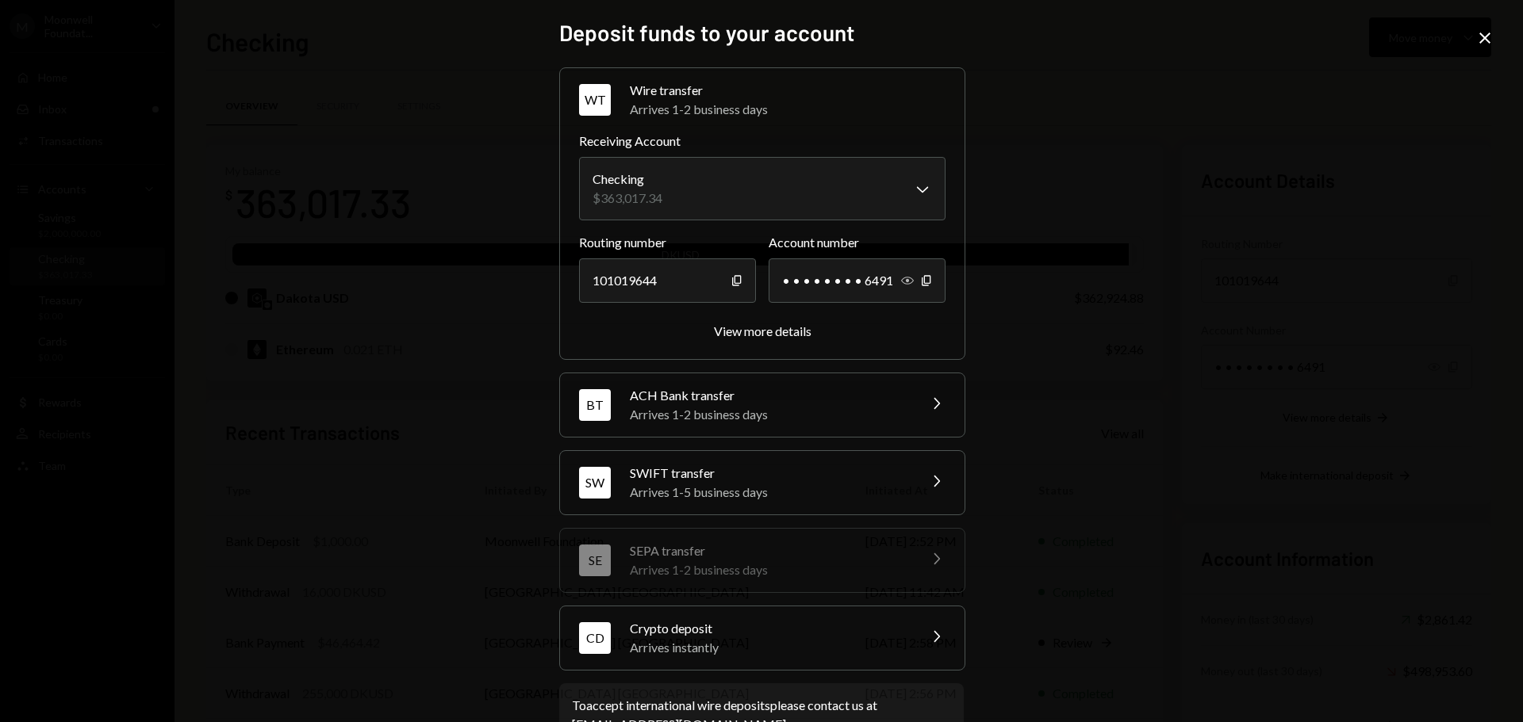
click at [901, 286] on icon "Show" at bounding box center [907, 280] width 13 height 13
click at [901, 283] on icon "button" at bounding box center [907, 280] width 13 height 10
drag, startPoint x: 857, startPoint y: 282, endPoint x: 888, endPoint y: 282, distance: 30.9
click at [888, 282] on div "• • • • • • • • 6491" at bounding box center [856, 281] width 177 height 44
click at [799, 329] on div "View more details" at bounding box center [763, 331] width 98 height 15
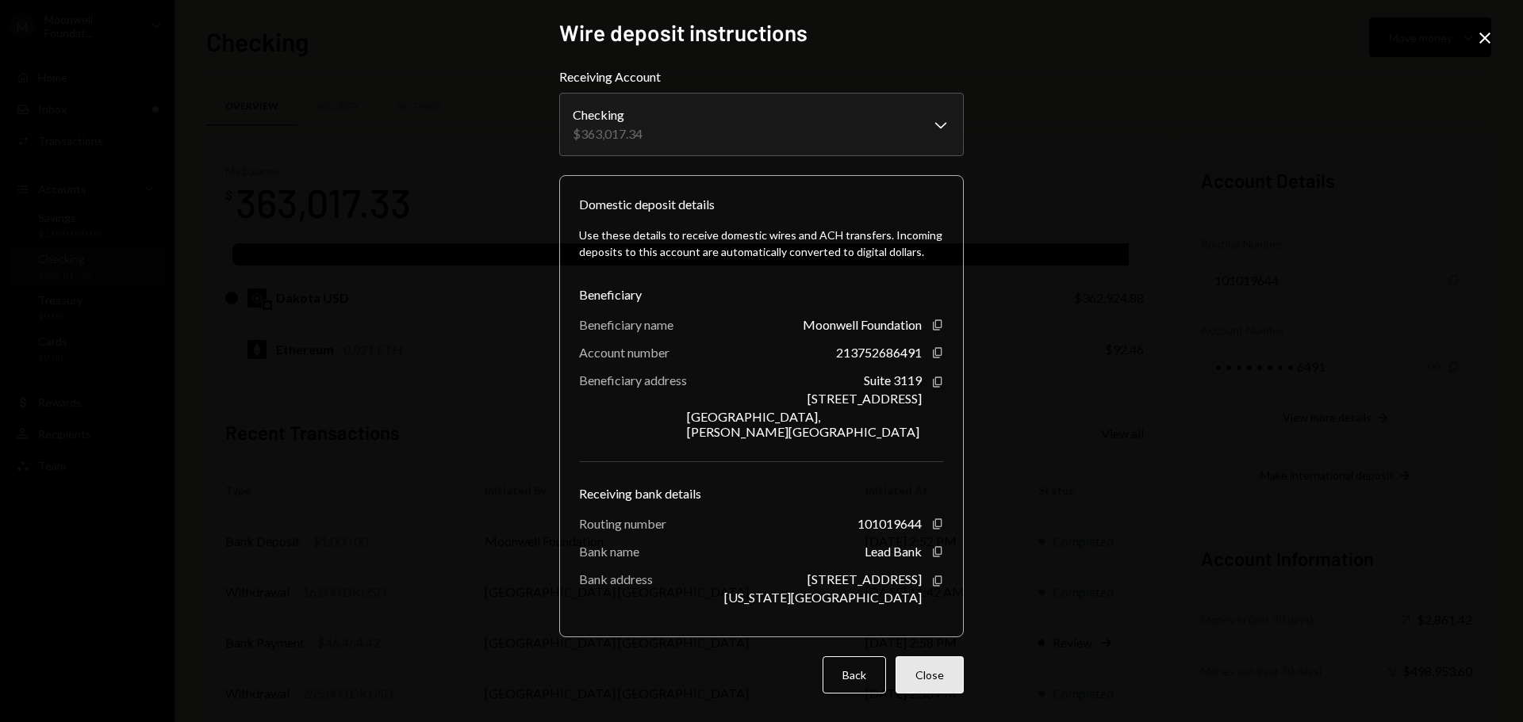
click at [928, 659] on button "Close" at bounding box center [929, 675] width 68 height 37
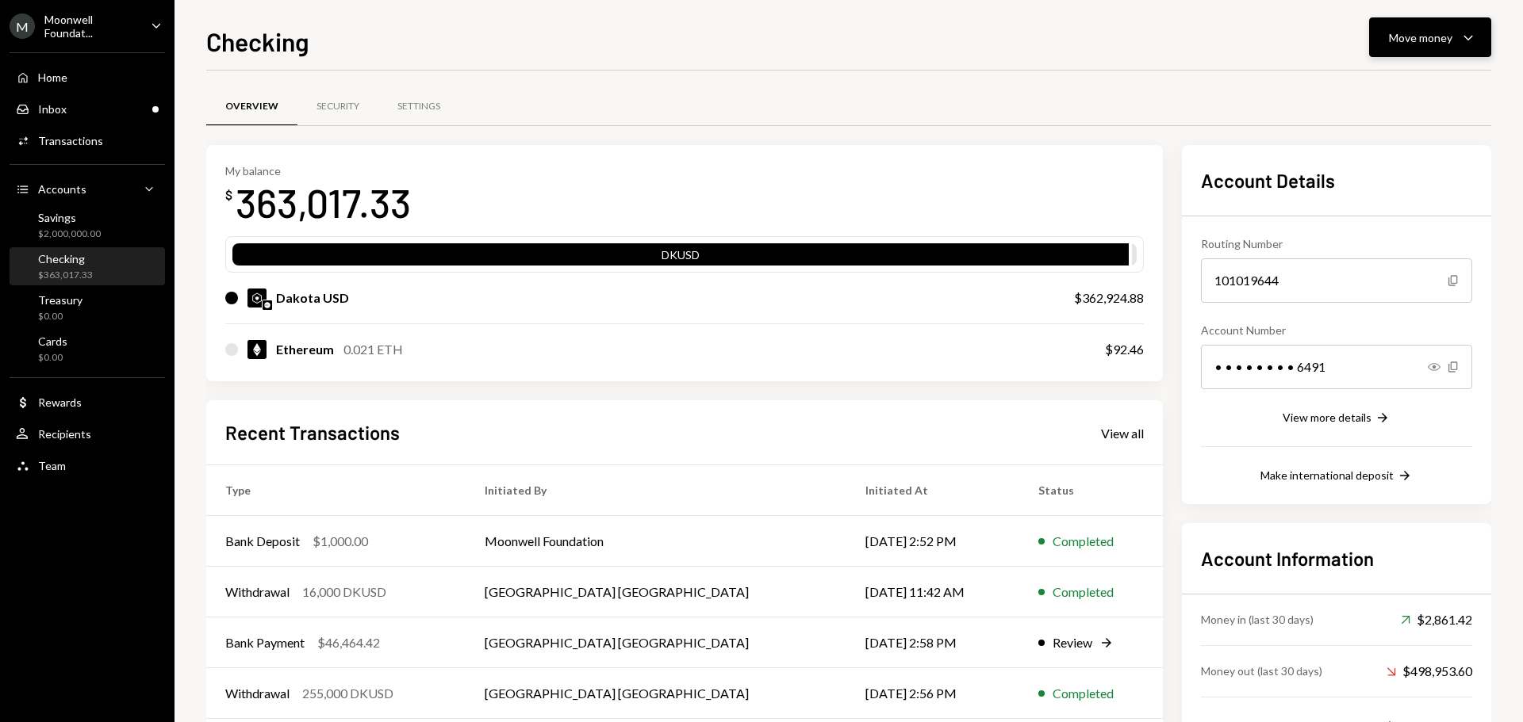
click at [1401, 43] on div "Move money" at bounding box center [1420, 37] width 63 height 17
click at [1384, 157] on div "Deposit" at bounding box center [1417, 156] width 116 height 17
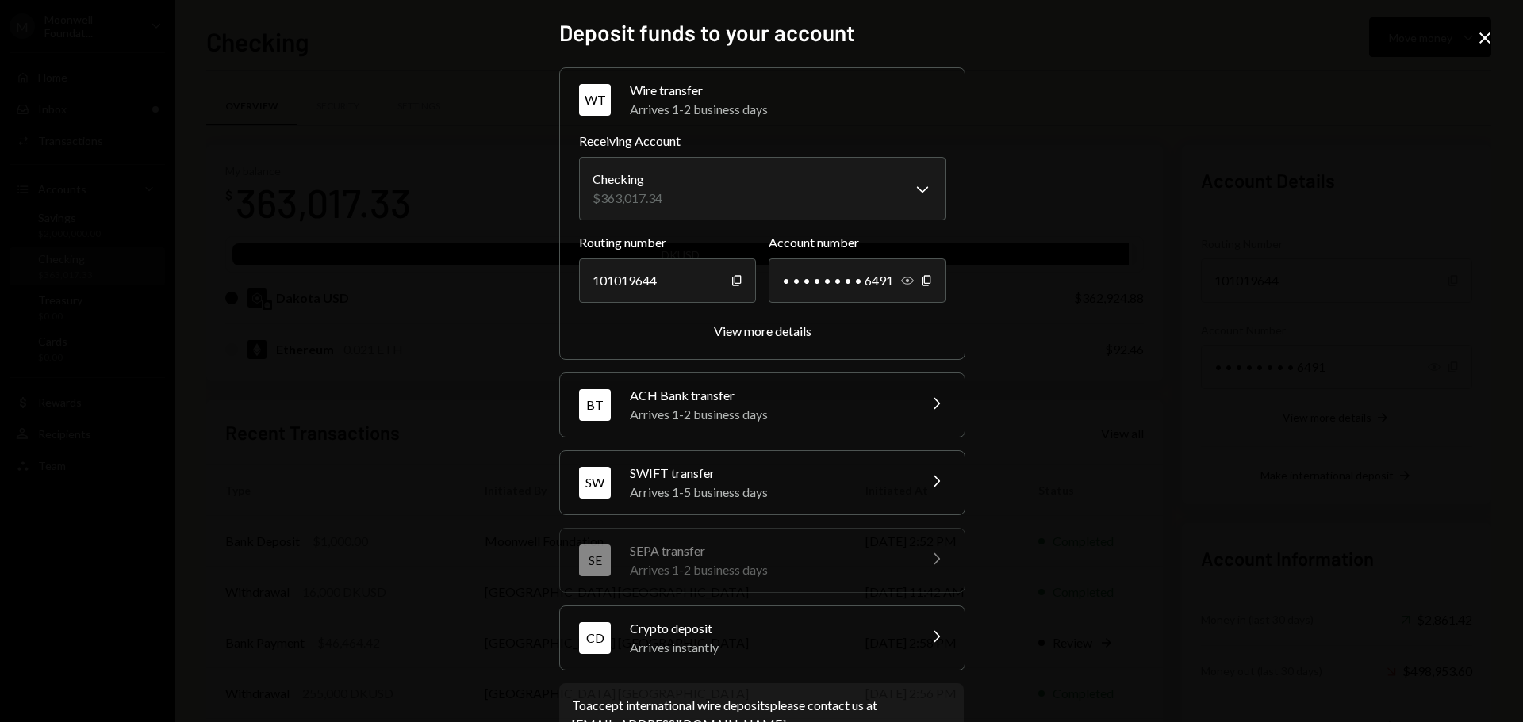
click at [901, 280] on icon "Show" at bounding box center [907, 280] width 13 height 13
click at [1488, 40] on icon at bounding box center [1484, 38] width 11 height 11
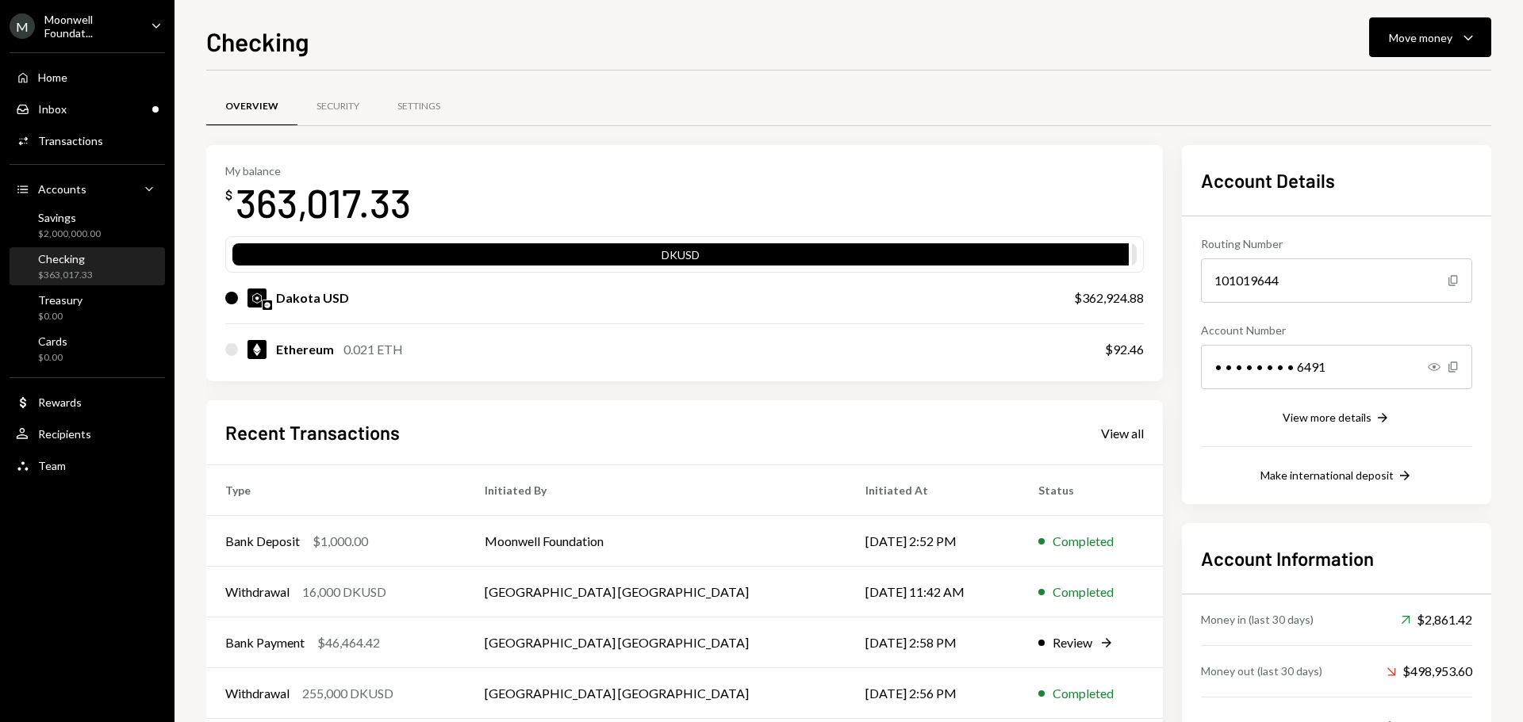
click at [73, 45] on div "Home Home Inbox Inbox Activities Transactions Accounts Accounts Caret Down Savi…" at bounding box center [87, 263] width 174 height 440
click at [71, 31] on div "Moonwell Foundat..." at bounding box center [91, 26] width 94 height 27
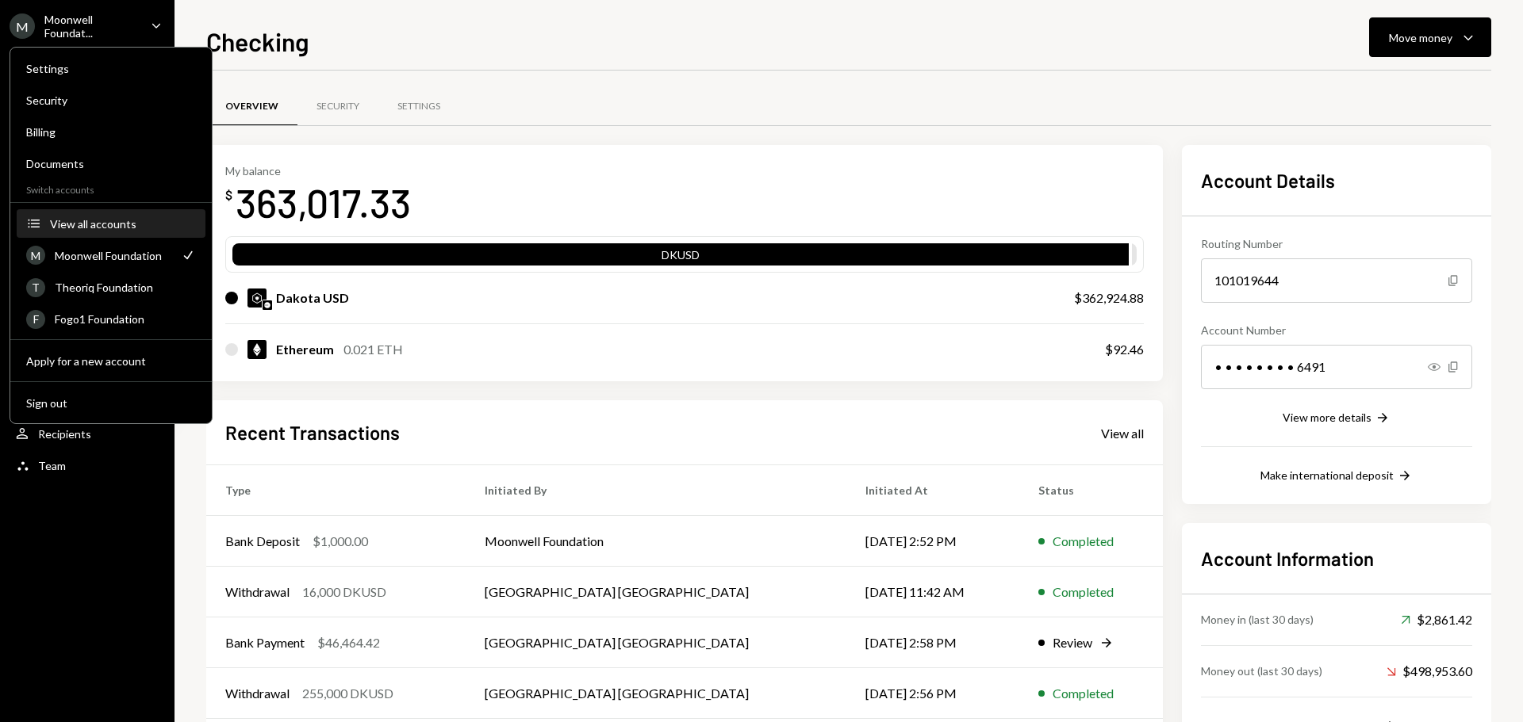
click at [86, 229] on div "View all accounts" at bounding box center [123, 223] width 146 height 13
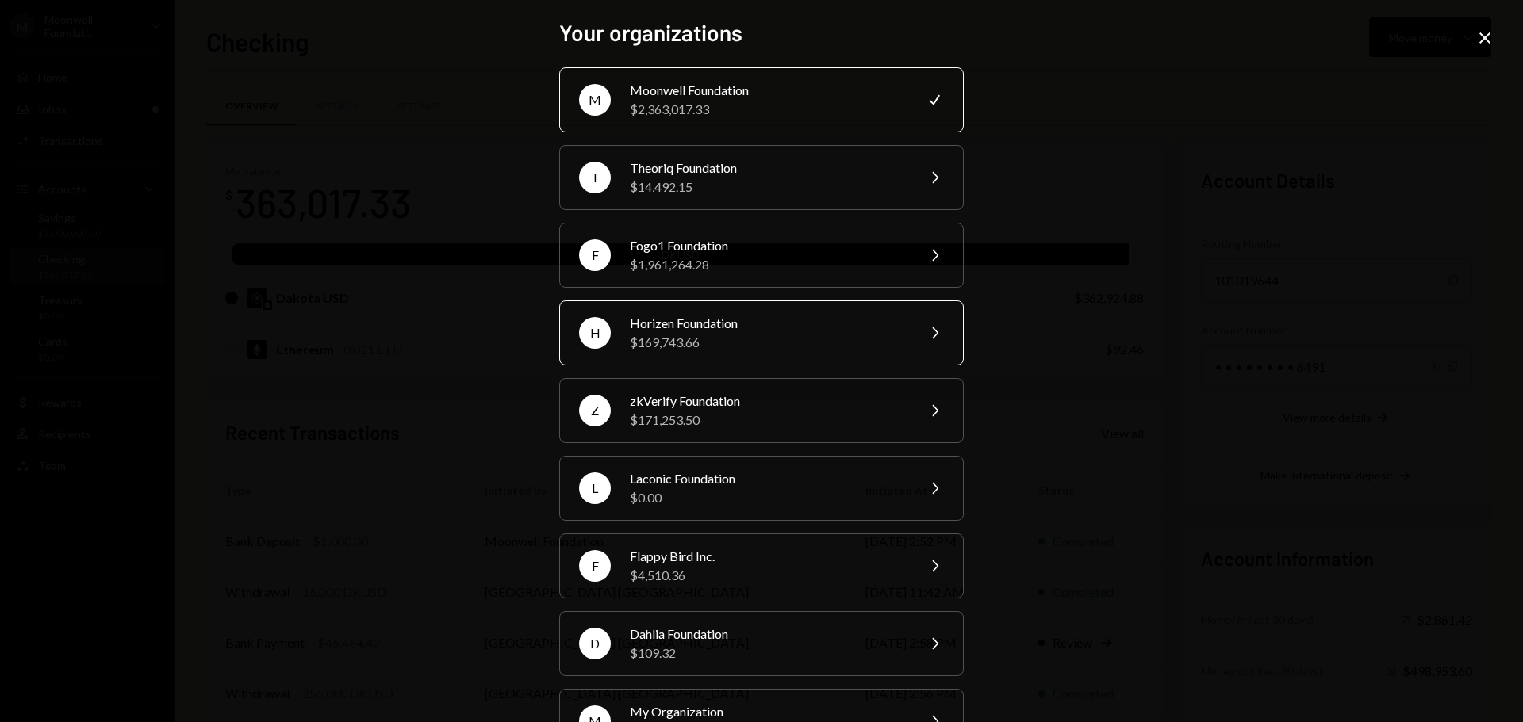
click at [649, 326] on div "Horizen Foundation" at bounding box center [768, 323] width 276 height 19
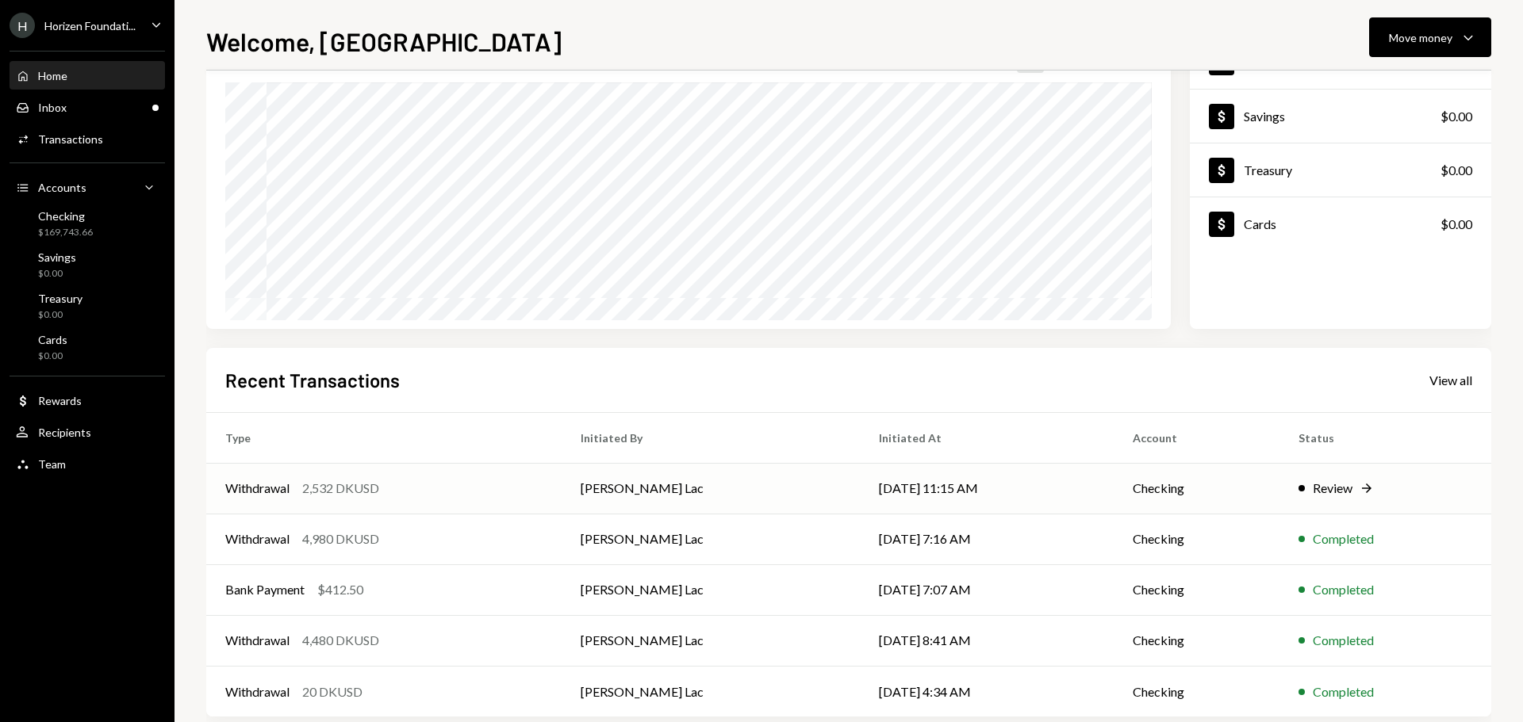
scroll to position [158, 0]
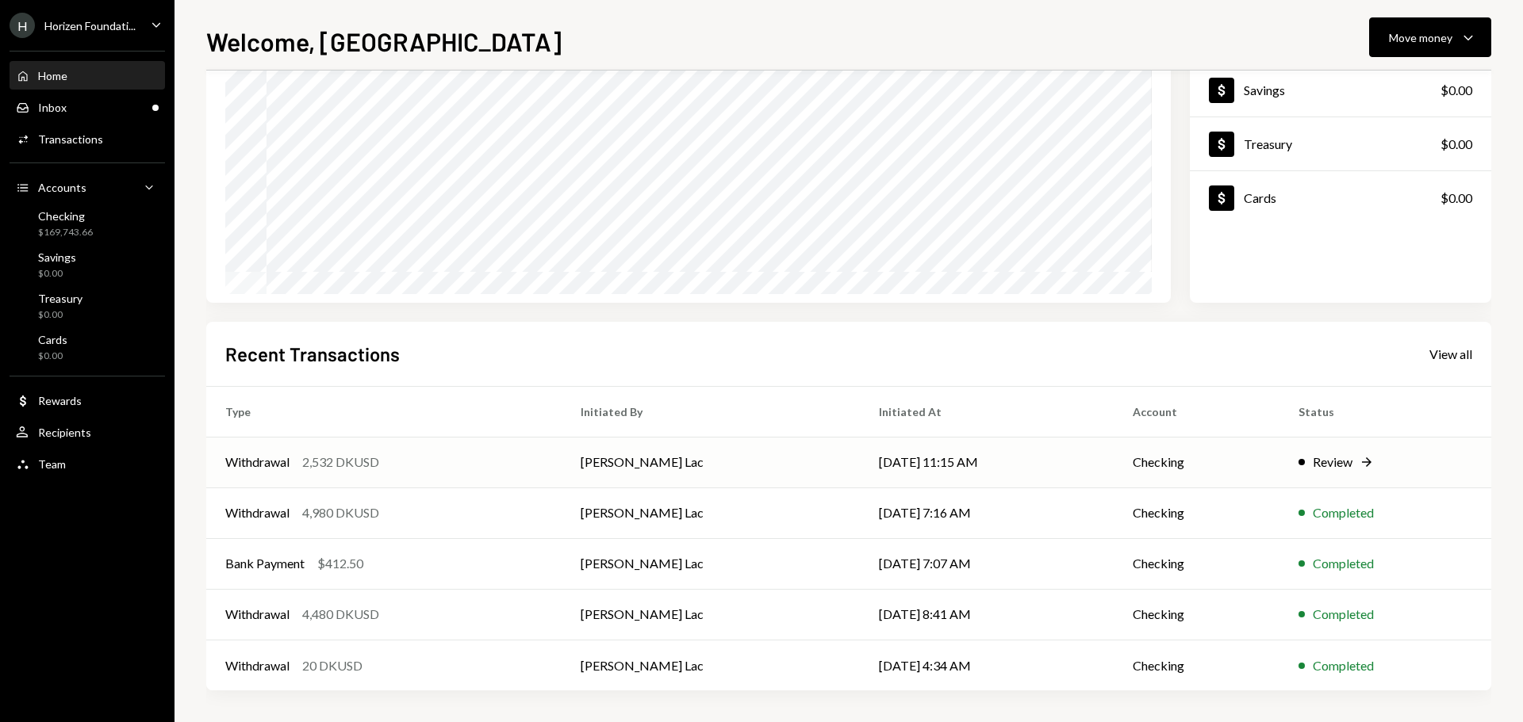
click at [424, 472] on div "Withdrawal 2,532 DKUSD" at bounding box center [383, 462] width 317 height 19
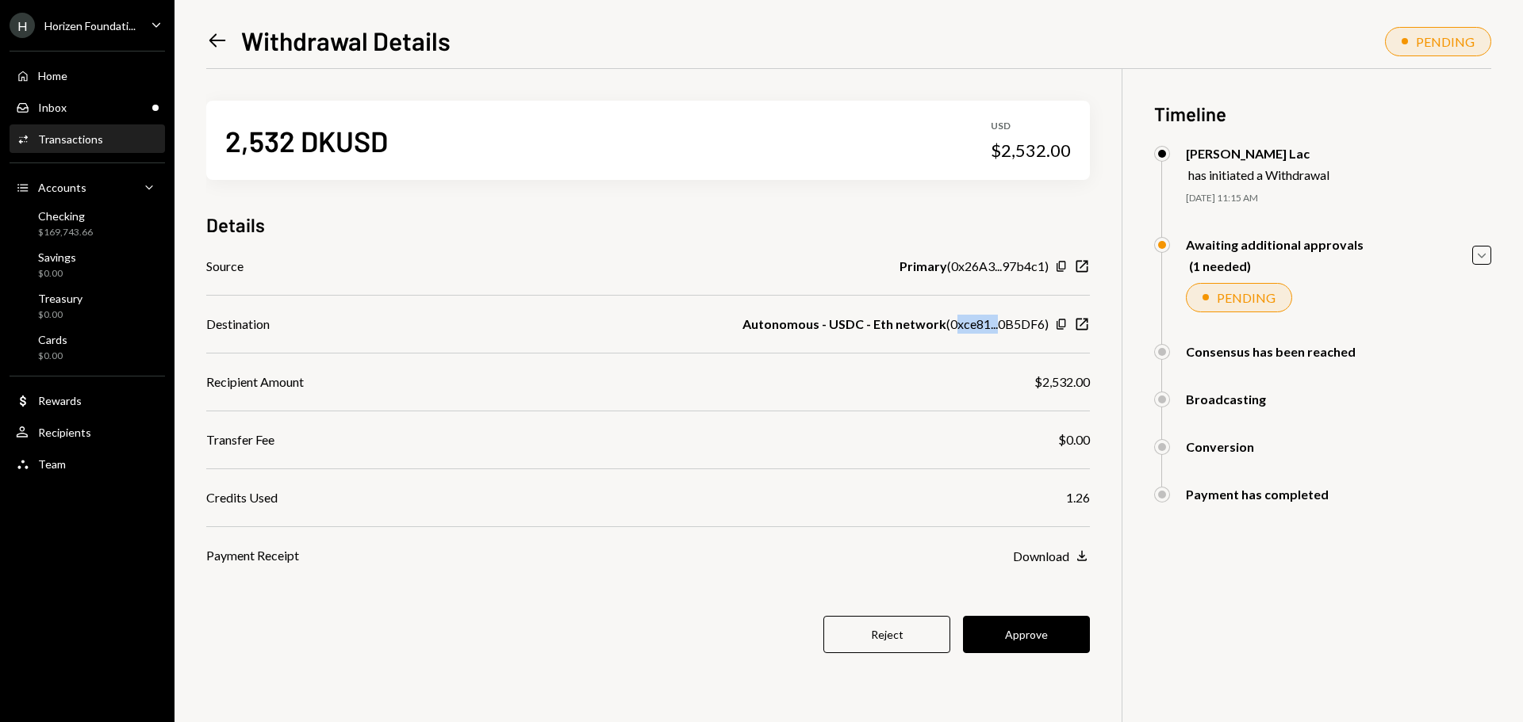
drag, startPoint x: 955, startPoint y: 324, endPoint x: 1001, endPoint y: 320, distance: 46.2
click at [1001, 320] on div "Autonomous - USDC - Eth network ( 0xce81...0B5DF6 )" at bounding box center [895, 324] width 306 height 19
drag, startPoint x: 975, startPoint y: 266, endPoint x: 996, endPoint y: 269, distance: 20.8
click at [996, 268] on div "Primary ( 0x26A3...97b4c1 )" at bounding box center [973, 266] width 149 height 19
click at [1023, 638] on button "Approve" at bounding box center [1026, 634] width 127 height 37
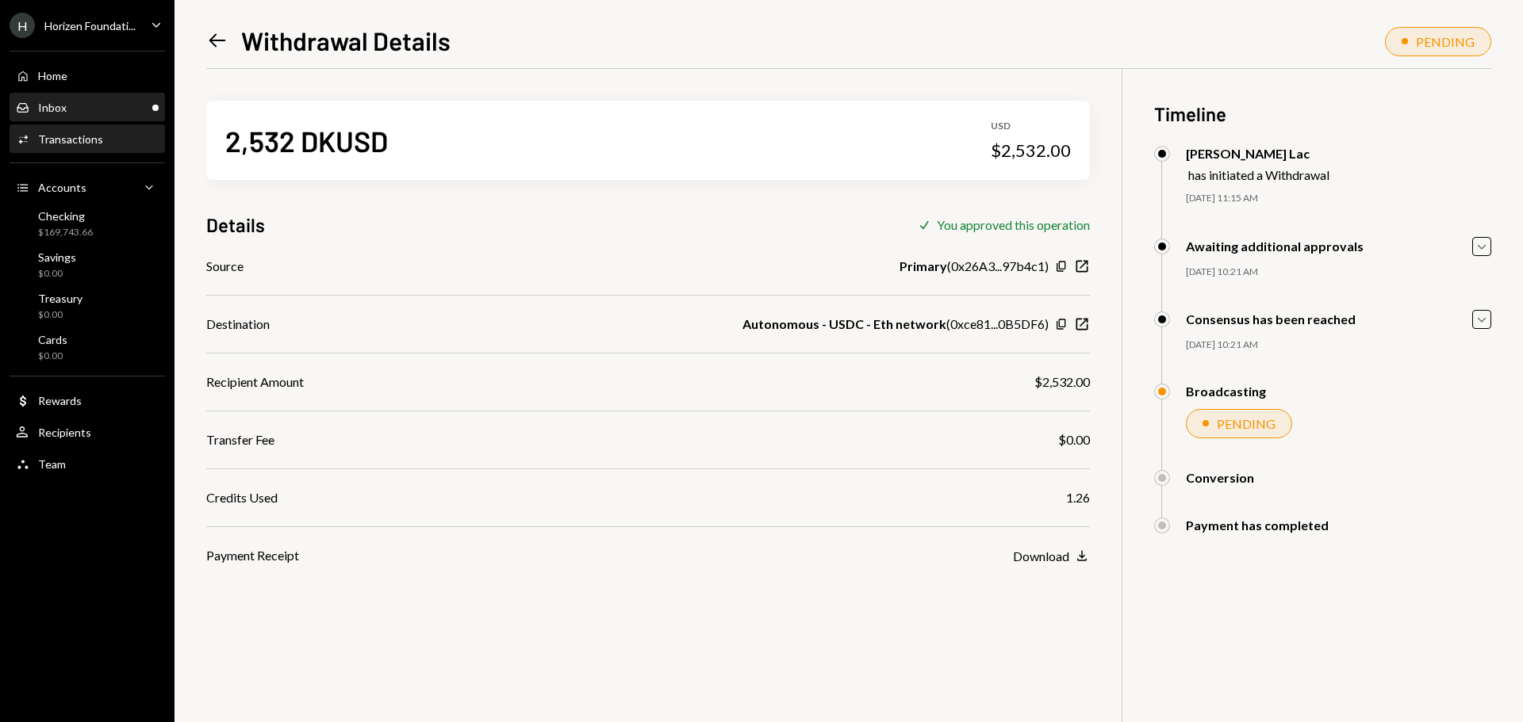
click at [128, 116] on div "Inbox Inbox" at bounding box center [87, 107] width 143 height 27
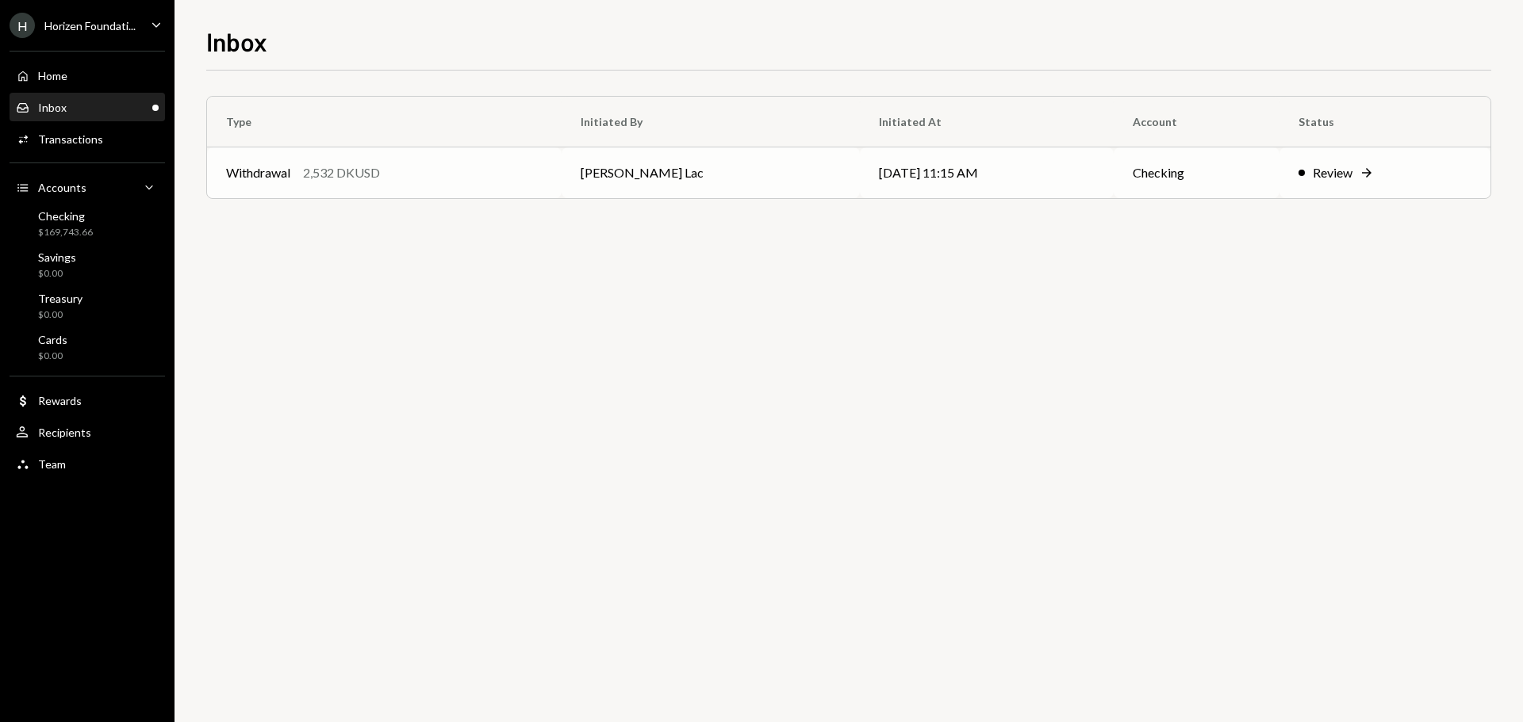
click at [396, 186] on td "Withdrawal 2,532 DKUSD" at bounding box center [384, 172] width 354 height 51
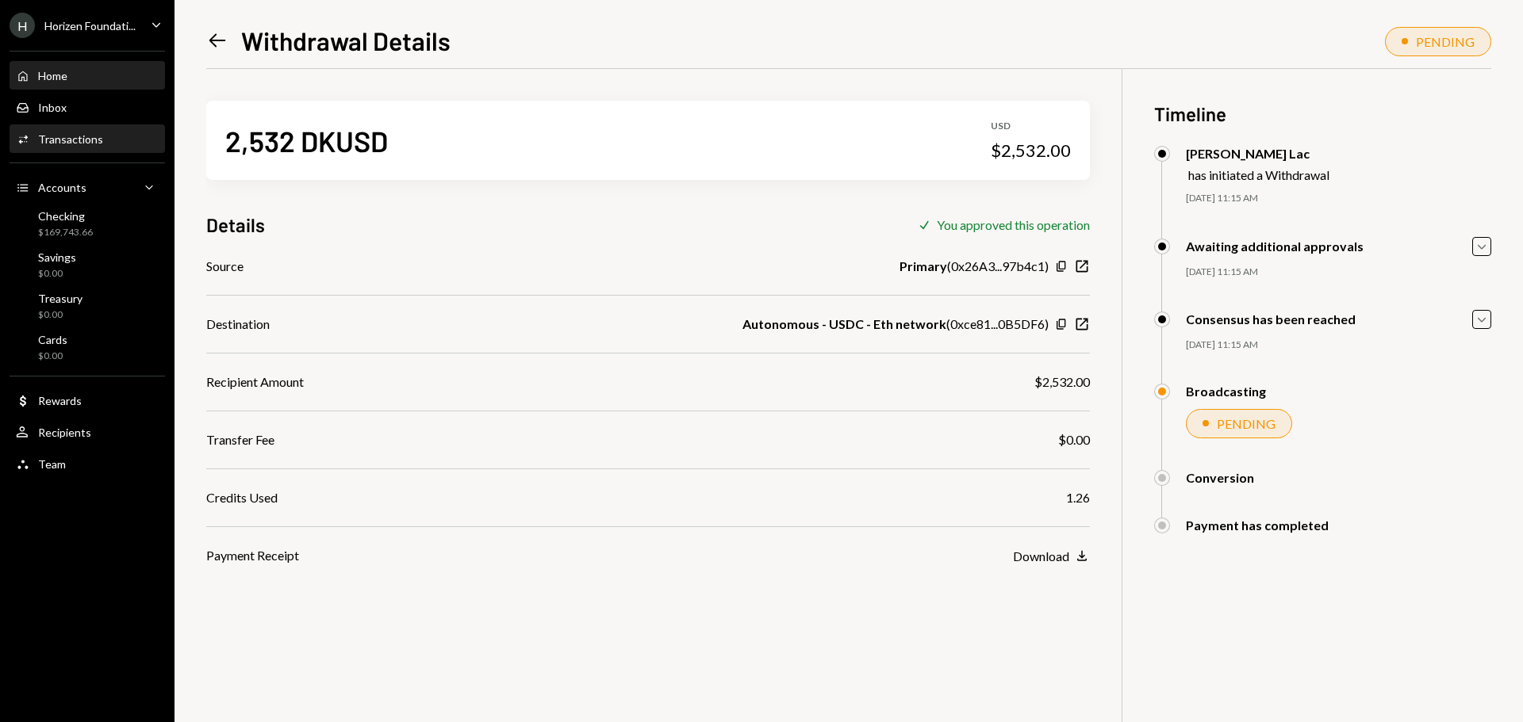
click at [77, 75] on div "Home Home" at bounding box center [87, 76] width 143 height 14
